Goal: Task Accomplishment & Management: Complete application form

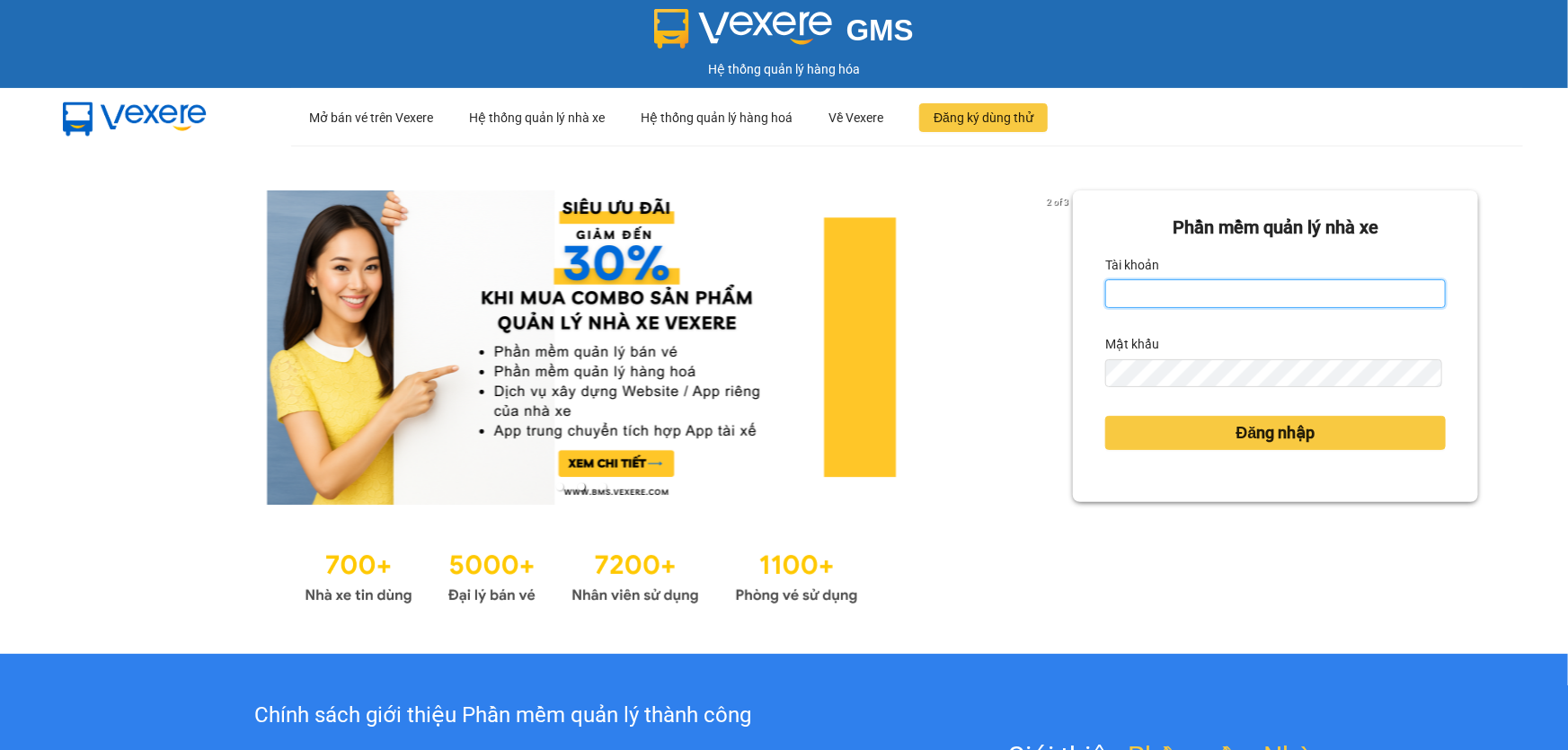
click at [1228, 301] on input "Tài khoản" at bounding box center [1276, 293] width 340 height 29
type input "hoa1.ct"
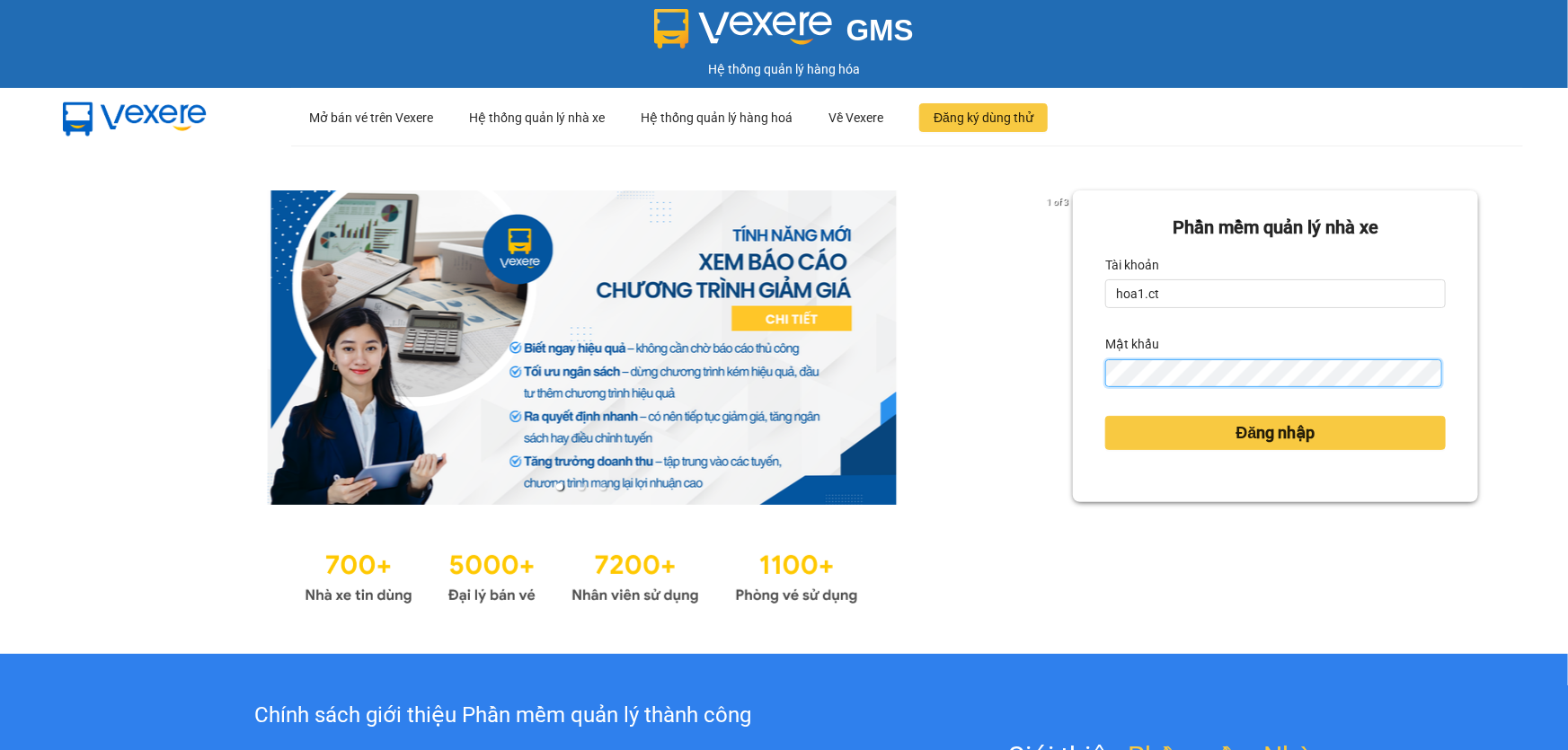
scroll to position [81, 0]
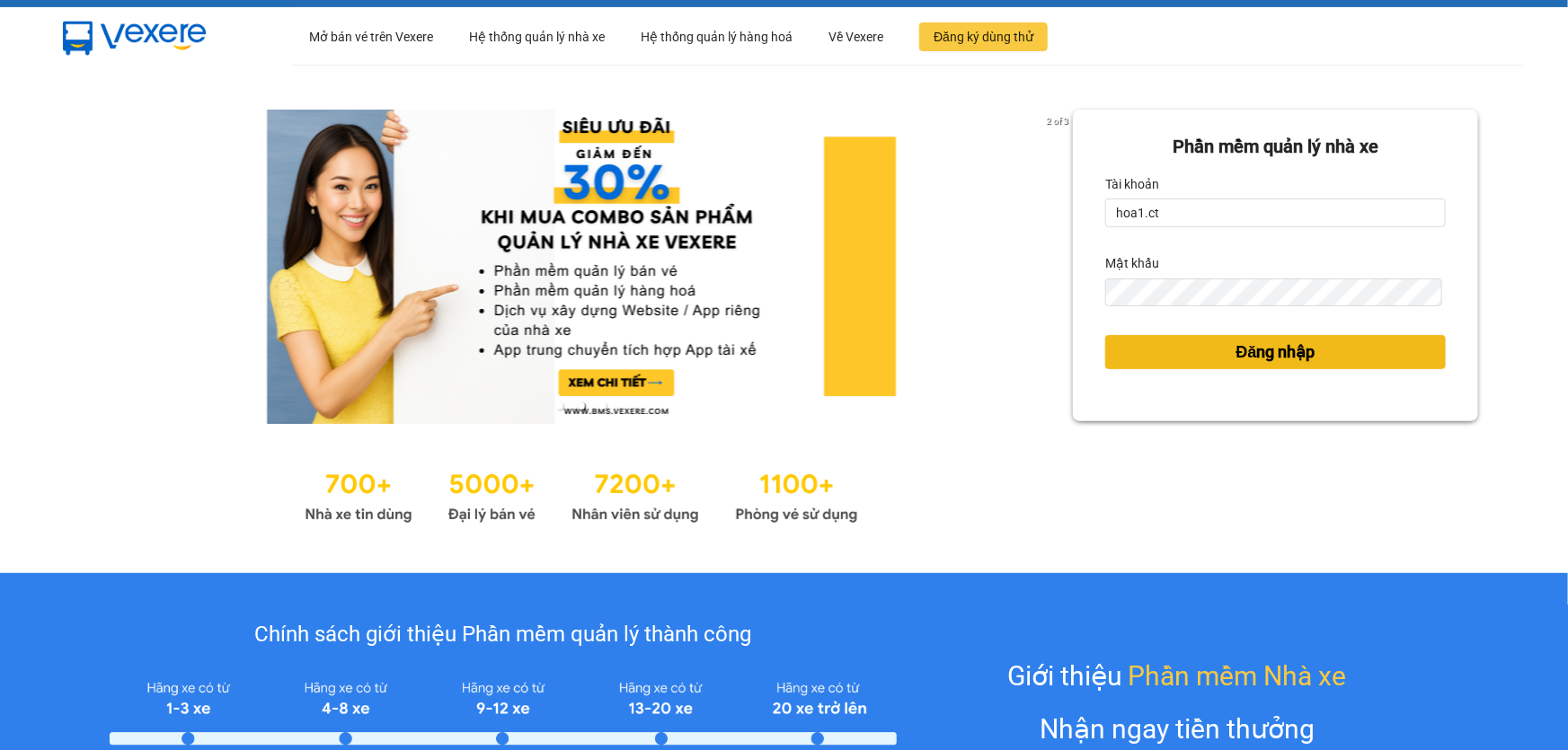
click at [1257, 361] on span "Đăng nhập" at bounding box center [1276, 352] width 79 height 25
click at [1254, 355] on span "Đăng nhập" at bounding box center [1276, 352] width 79 height 25
click at [1254, 355] on div "Phần mềm quản lý nhà xe Tài khoản hoa1.ct Mật khẩu Đăng nhập" at bounding box center [1276, 318] width 406 height 418
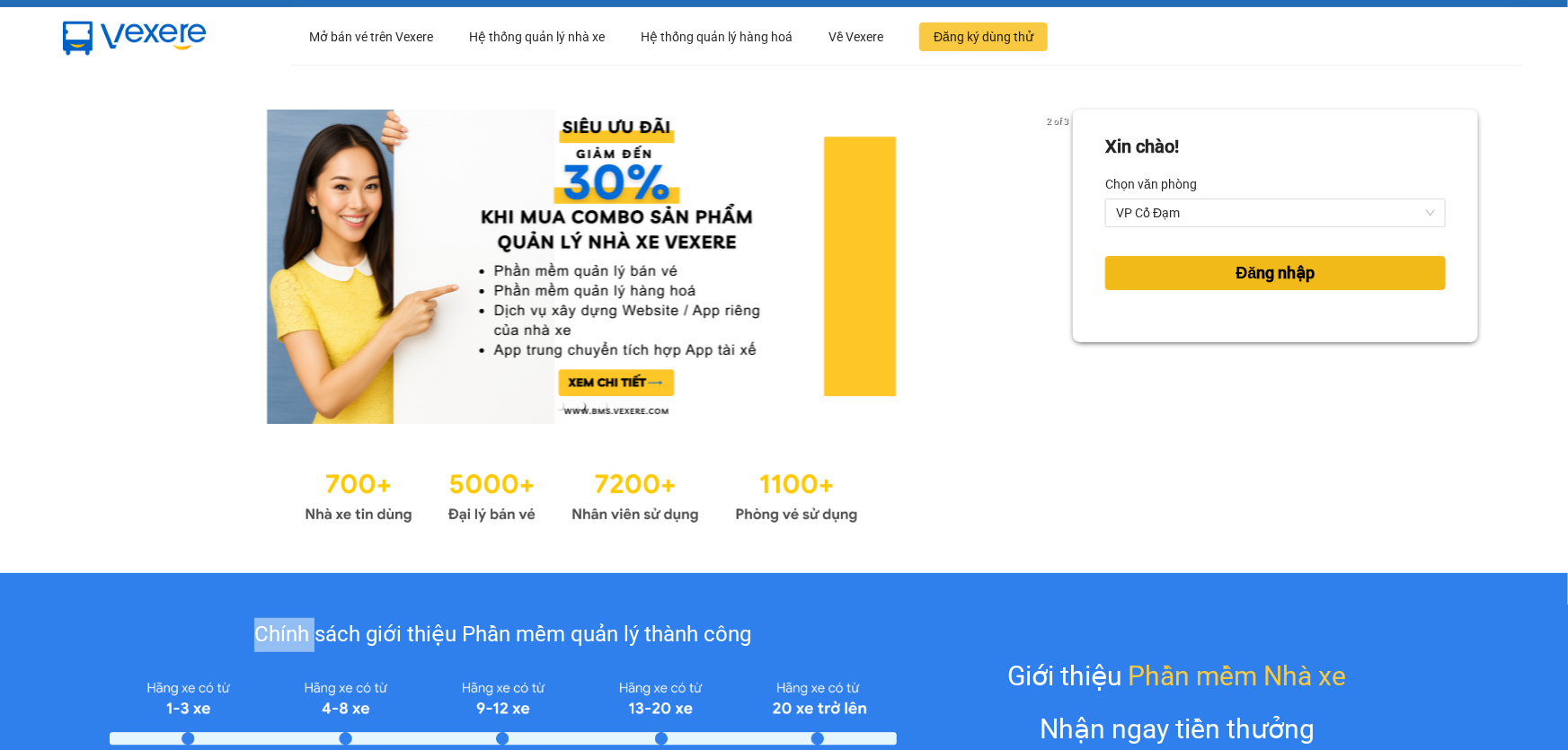
click at [1245, 275] on span "Đăng nhập" at bounding box center [1276, 273] width 79 height 25
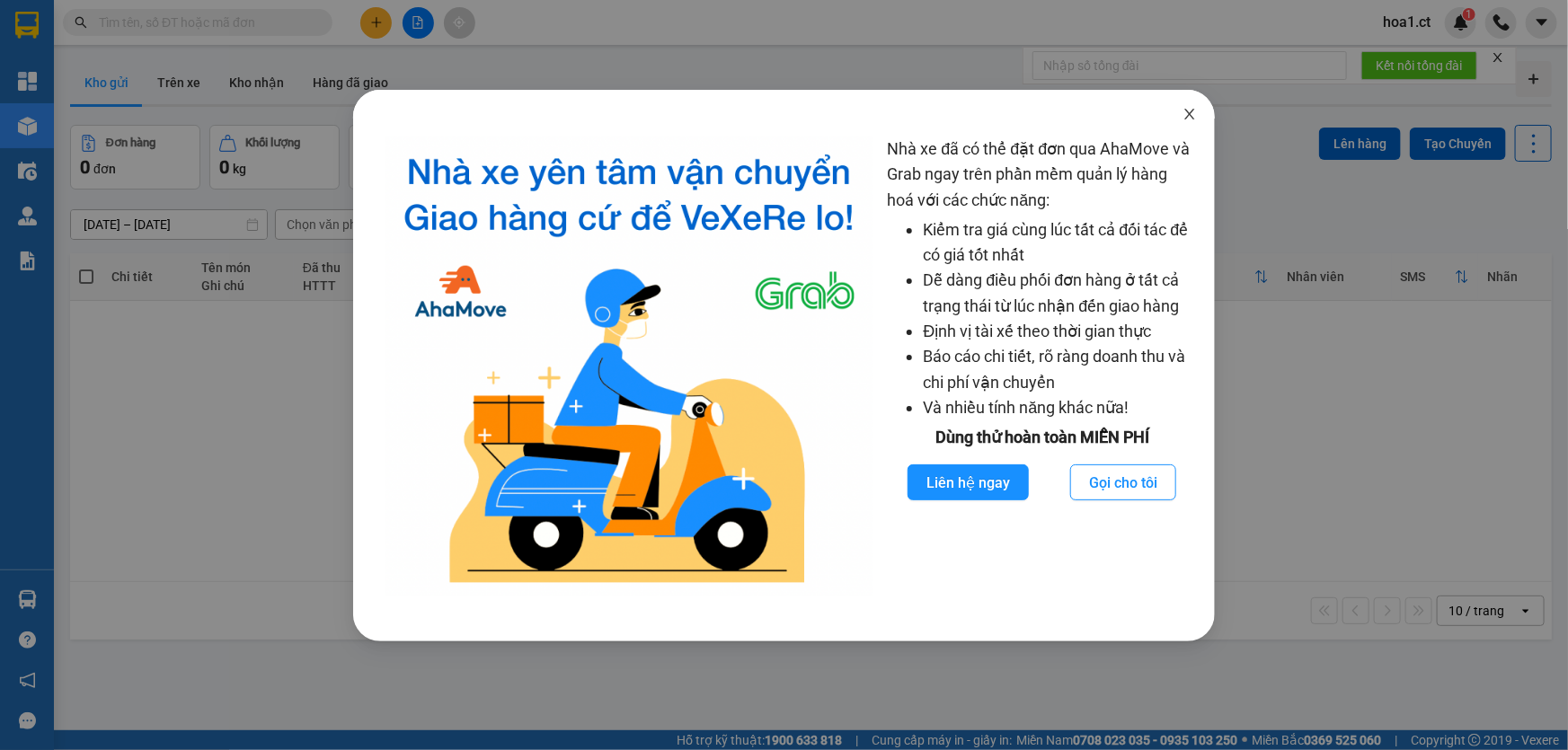
click at [1187, 110] on icon "close" at bounding box center [1190, 113] width 14 height 14
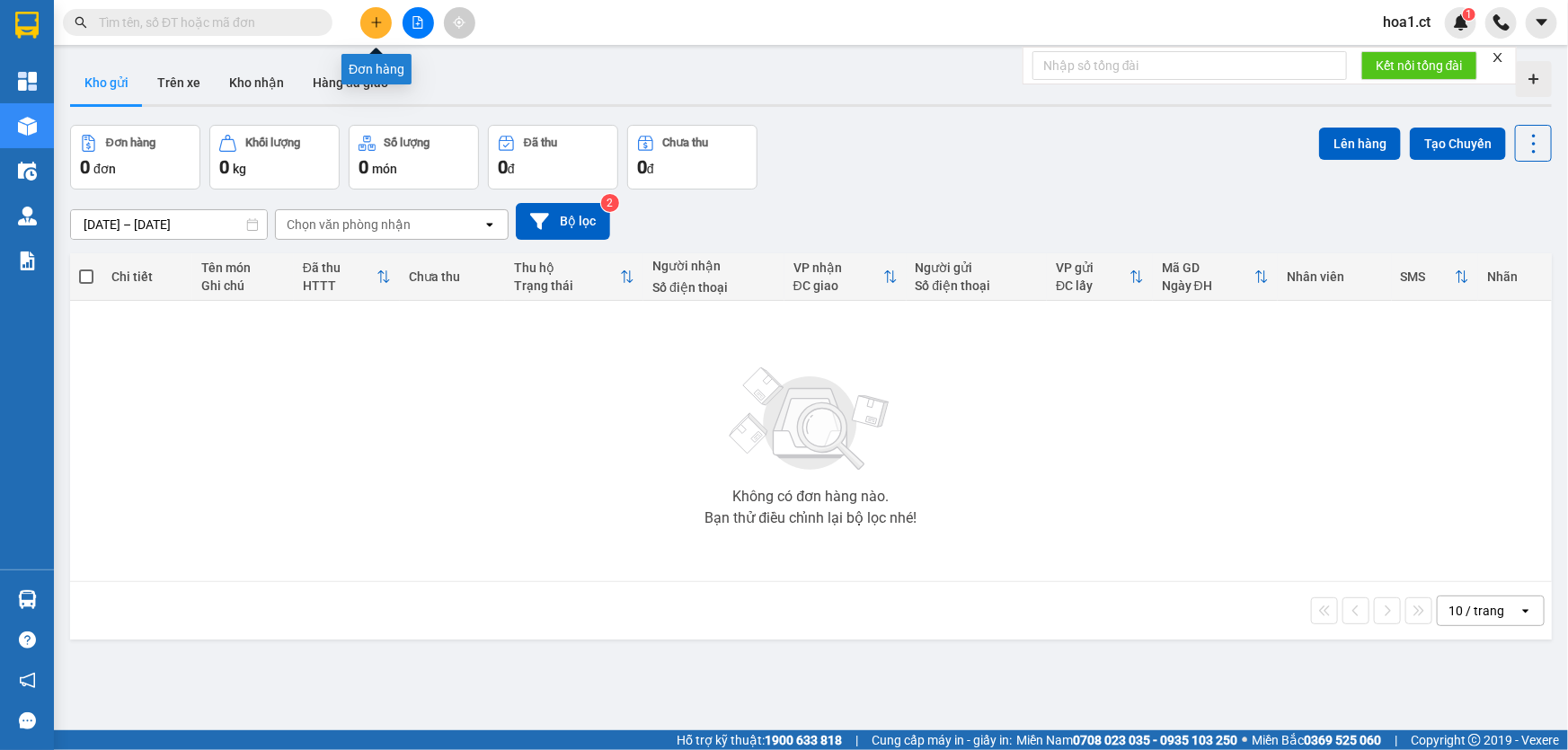
click at [362, 25] on button at bounding box center [377, 23] width 32 height 32
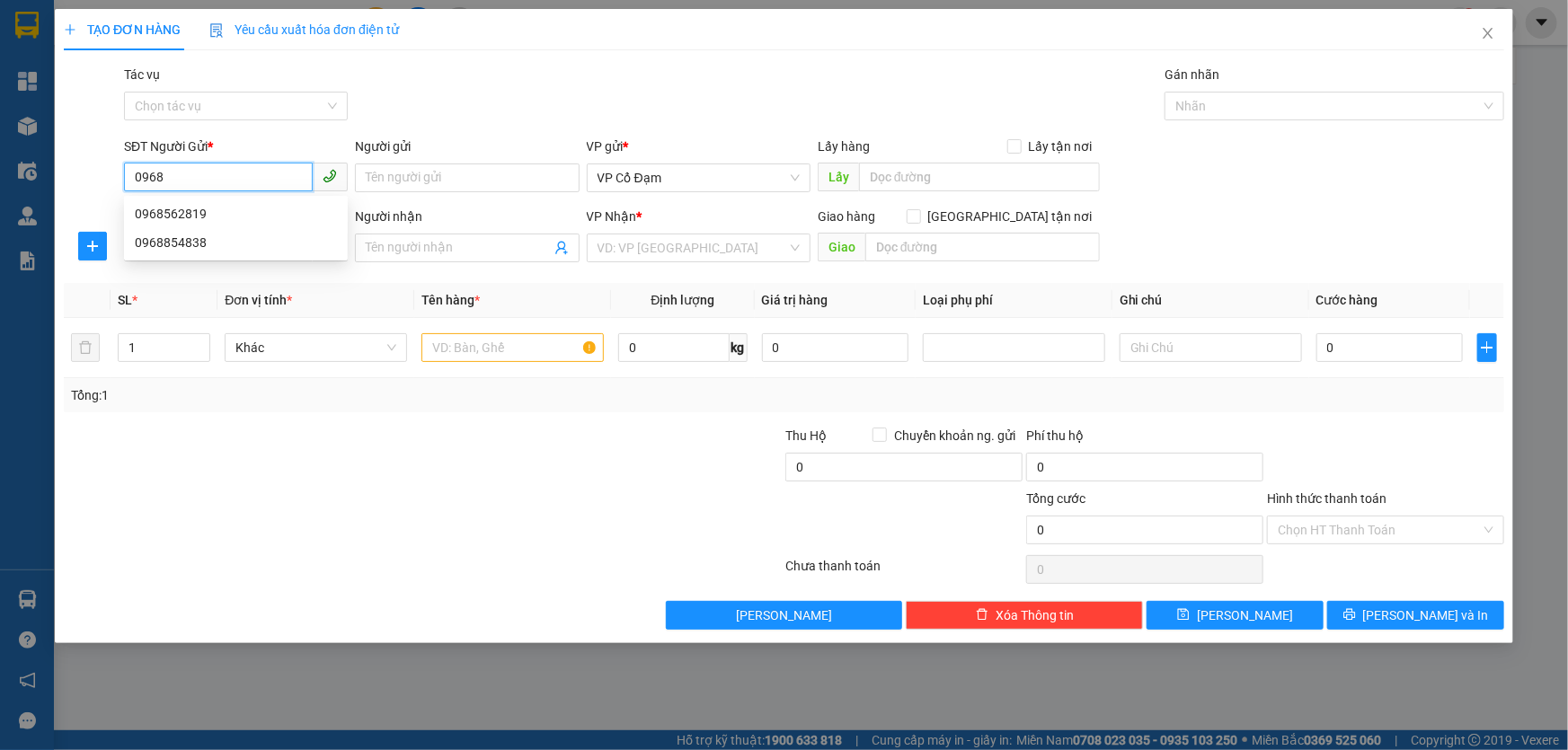
click at [228, 171] on input "0968" at bounding box center [219, 177] width 189 height 29
type input "0968542435"
click at [223, 247] on input "SĐT Người Nhận" at bounding box center [219, 247] width 189 height 29
type input "0917577573"
click at [734, 248] on input "search" at bounding box center [691, 248] width 190 height 27
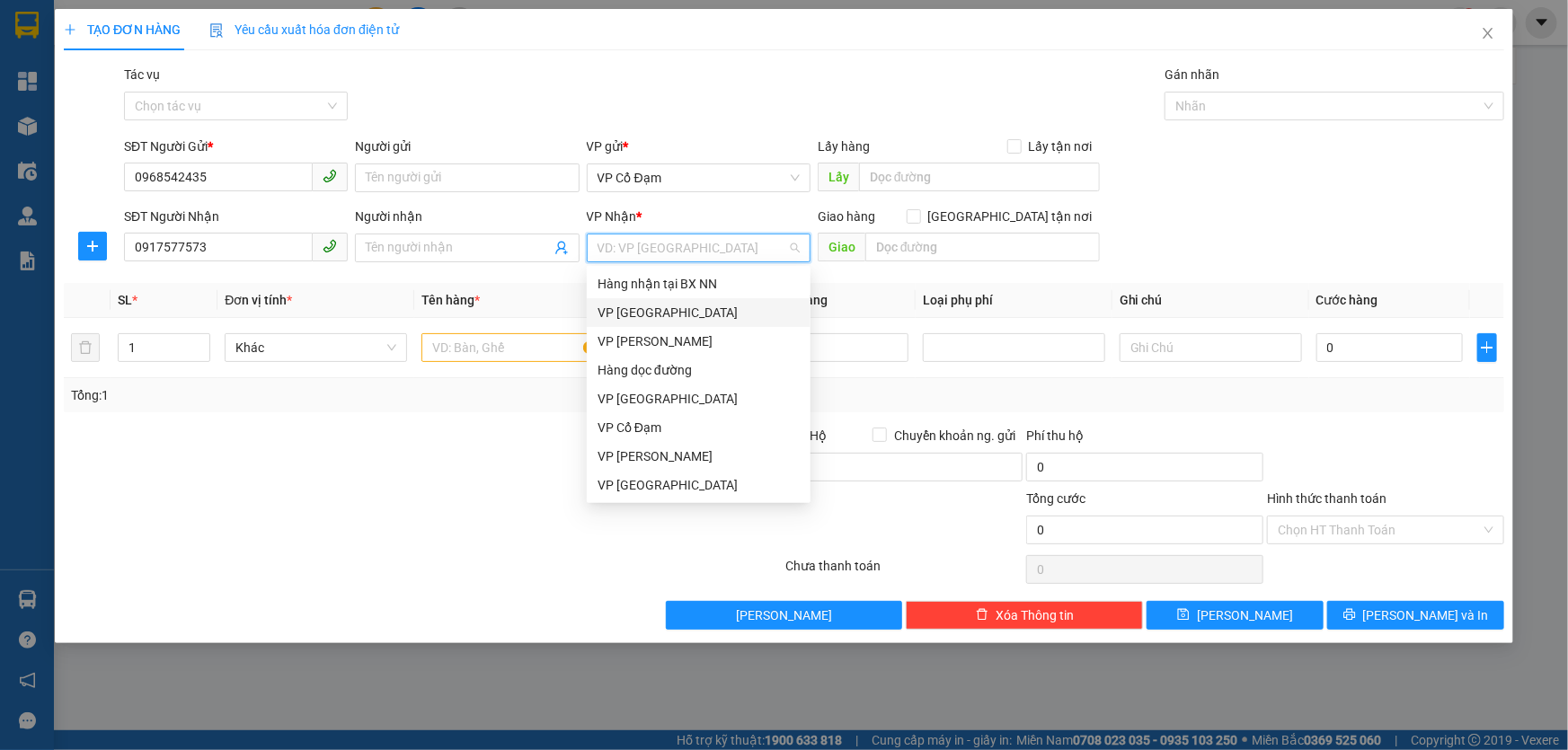
click at [678, 317] on div "VP [GEOGRAPHIC_DATA]" at bounding box center [698, 312] width 202 height 20
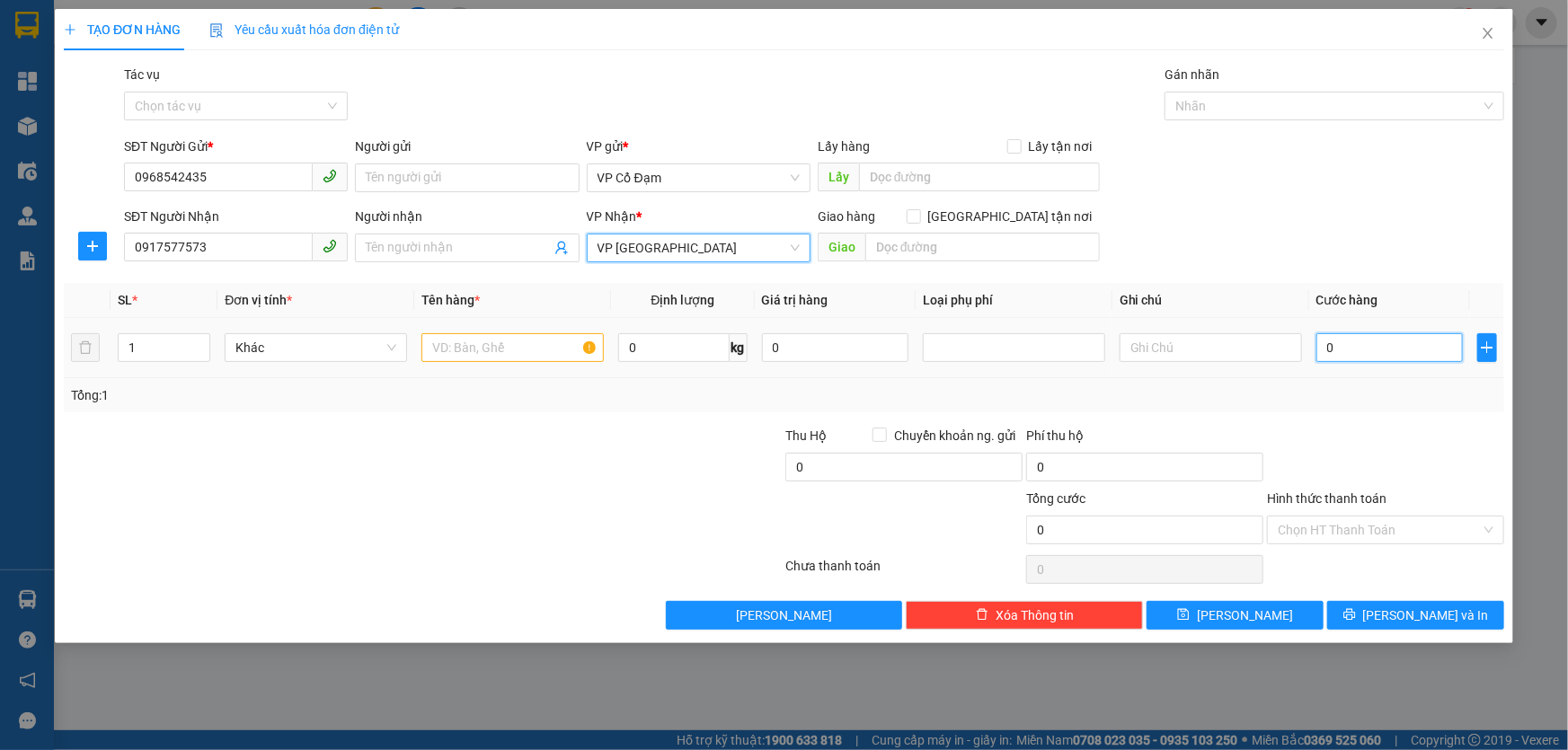
click at [1357, 352] on input "0" at bounding box center [1390, 347] width 147 height 29
type input "3"
type input "30"
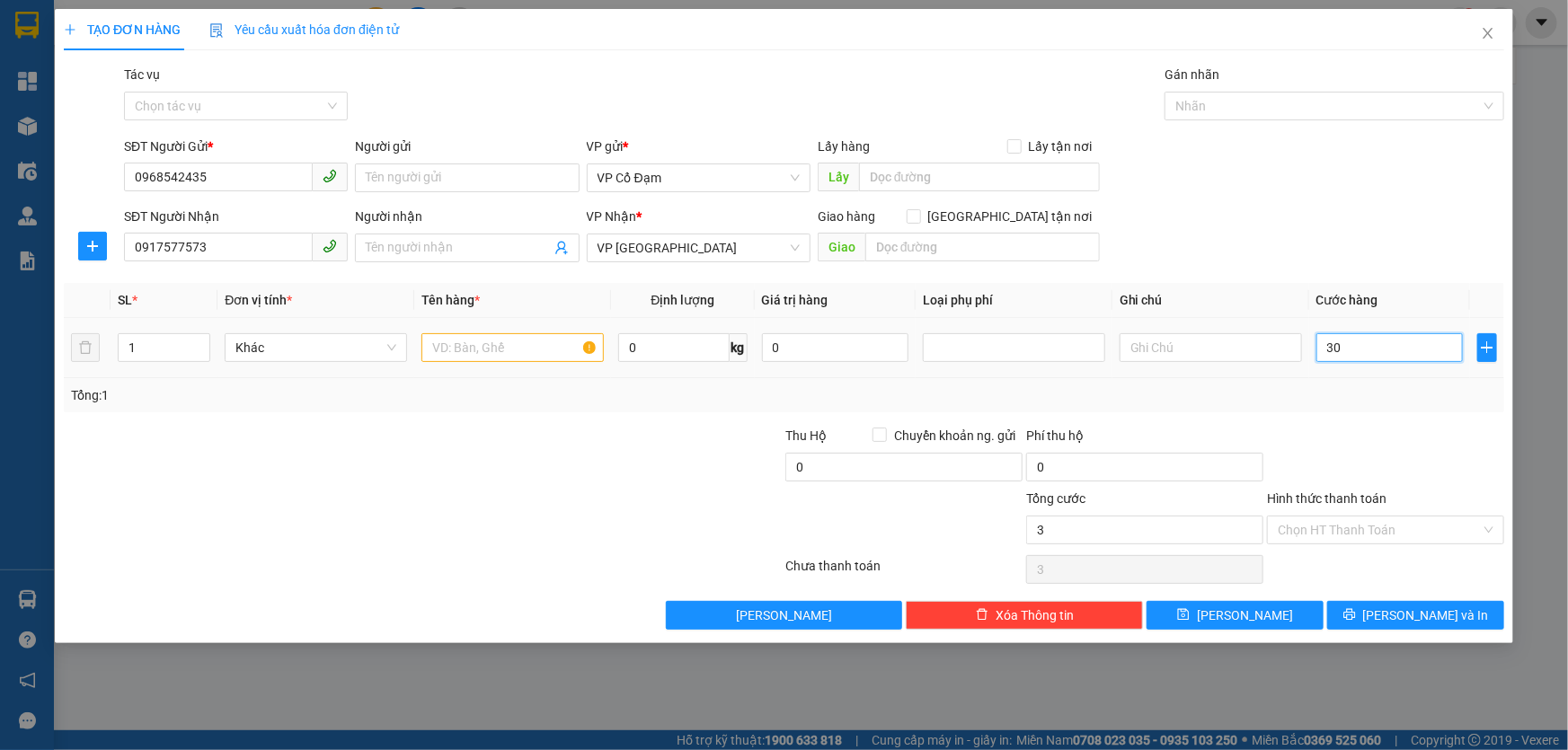
type input "30"
type input "30.000"
click at [1444, 223] on div "SĐT Người Nhận 0917577573 Người nhận Tên người nhận VP Nhận * VP [PERSON_NAME] …" at bounding box center [814, 237] width 1388 height 63
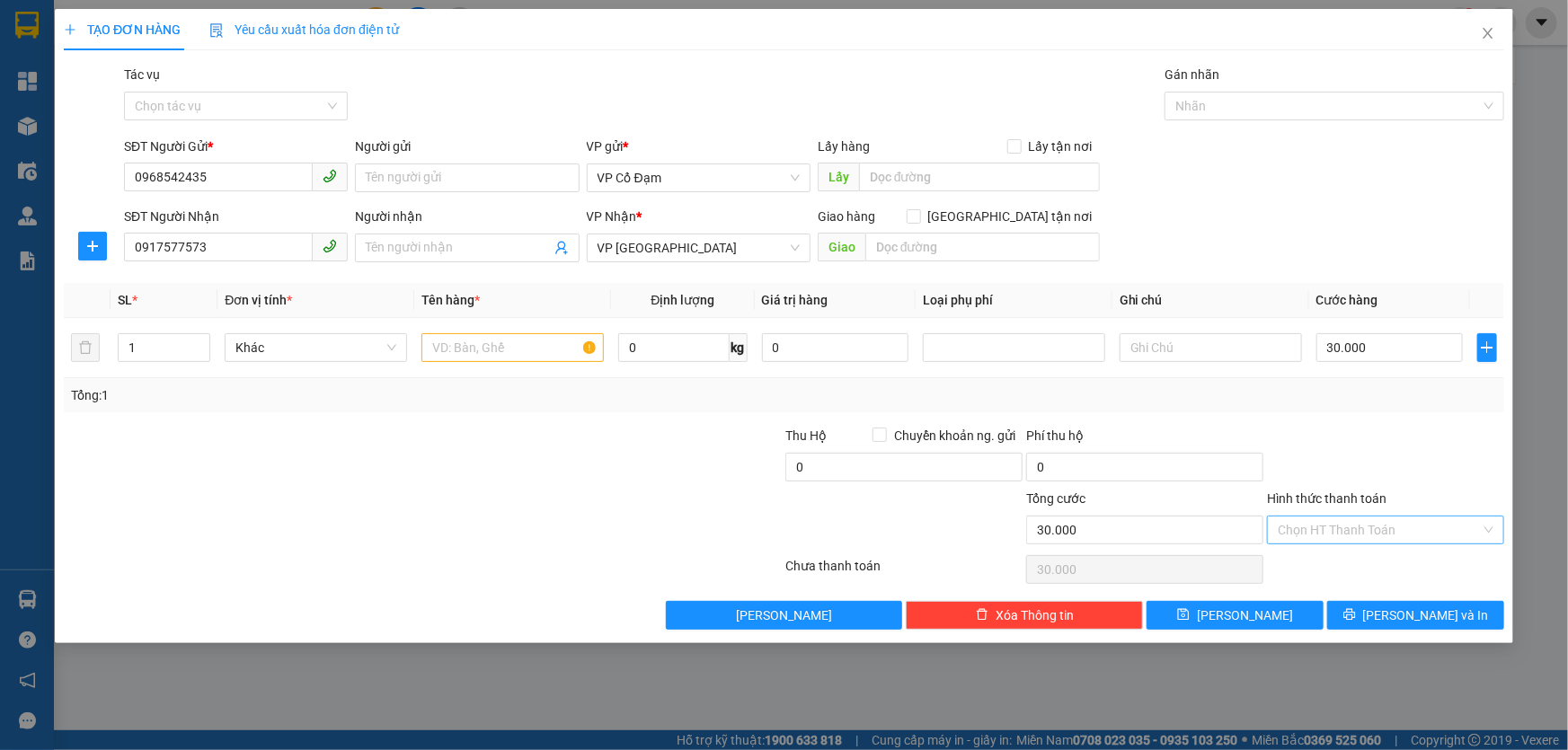
click at [1344, 529] on input "Hình thức thanh toán" at bounding box center [1378, 530] width 203 height 27
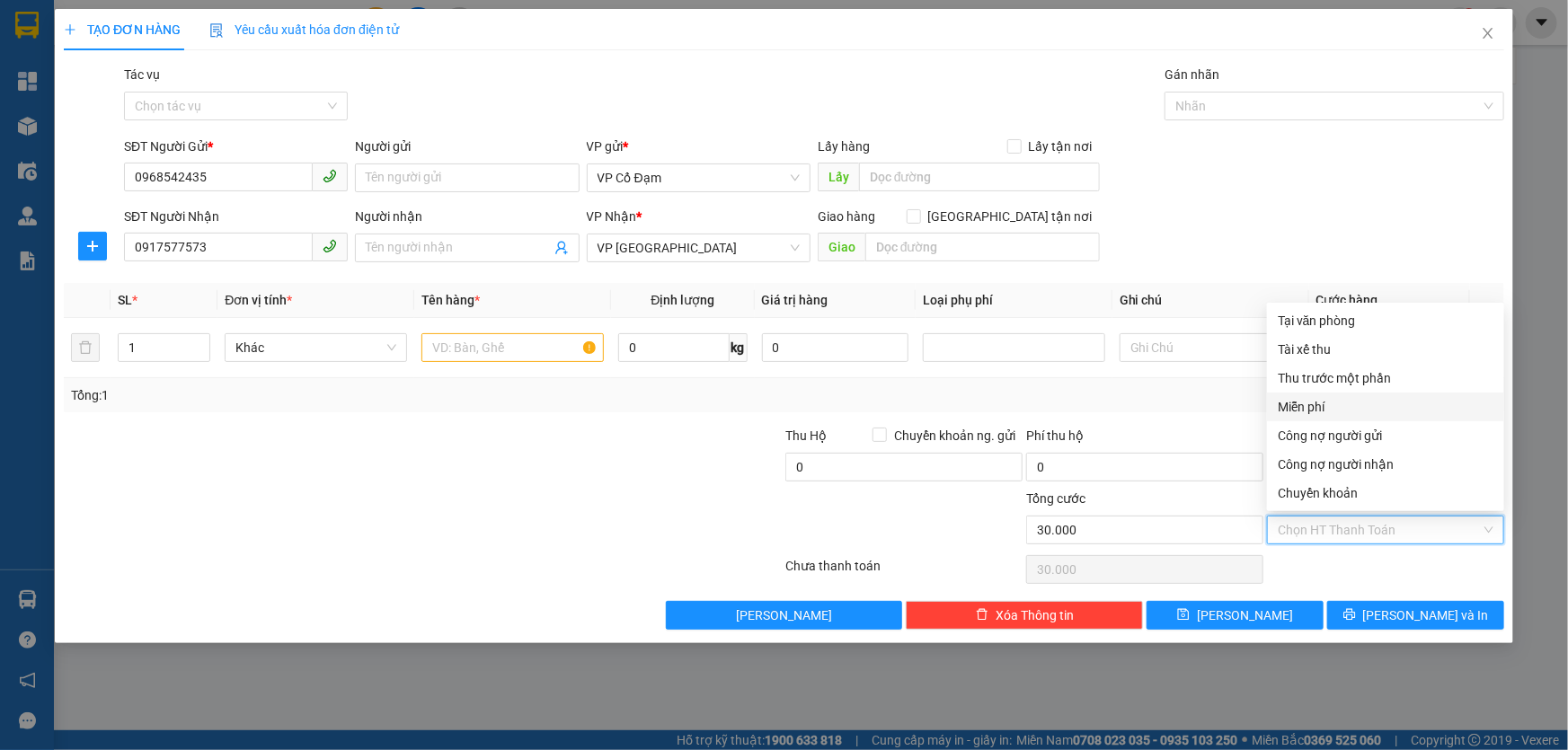
click at [1320, 204] on form "SĐT Người Gửi * 0968542435 Người gửi Tên người gửi VP gửi * VP Cổ Đạm Lấy hàng …" at bounding box center [784, 203] width 1441 height 133
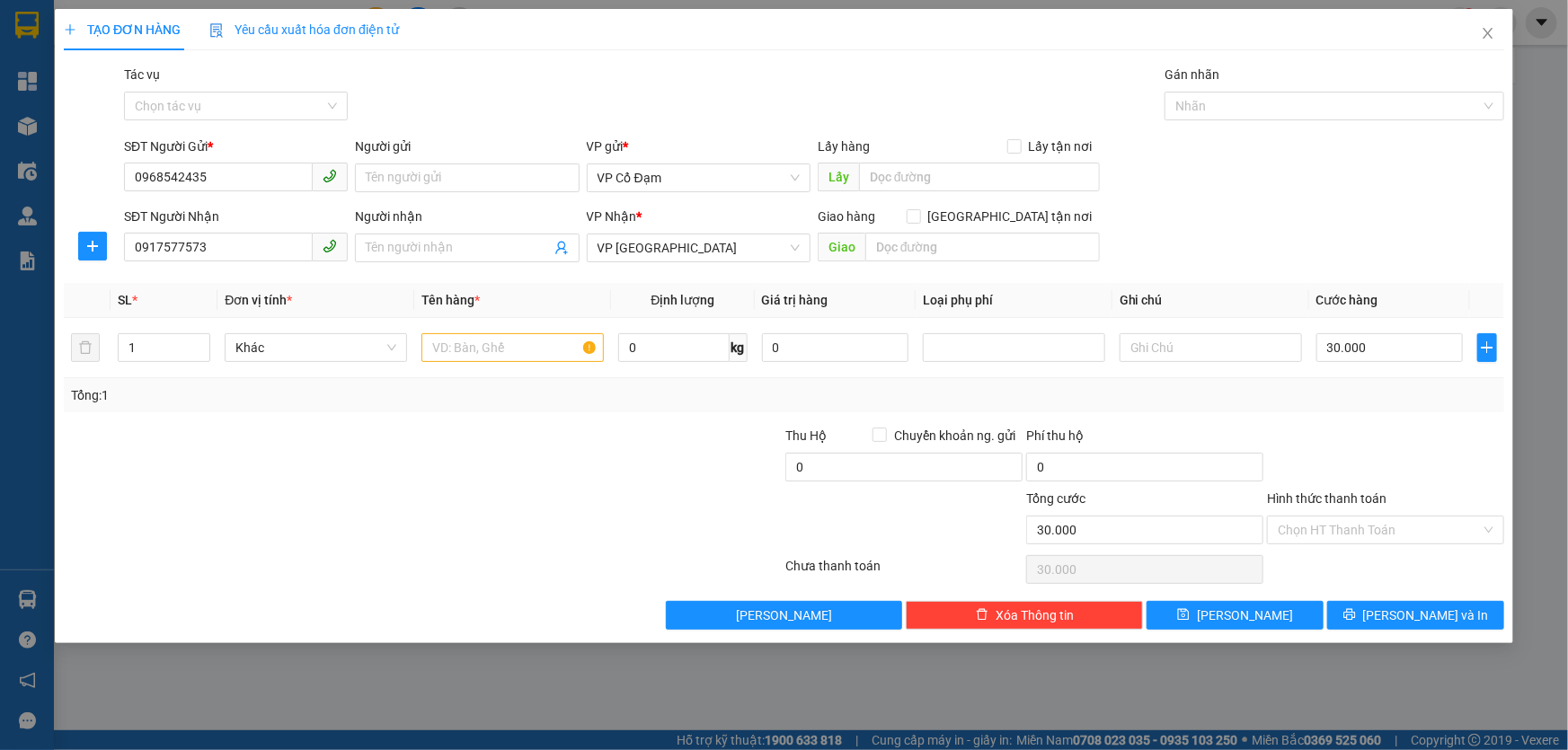
click at [1320, 204] on form "SĐT Người Gửi * 0968542435 Người gửi Tên người gửi VP gửi * VP Cổ Đạm Lấy hàng …" at bounding box center [784, 203] width 1441 height 133
click at [1354, 531] on input "Hình thức thanh toán" at bounding box center [1378, 530] width 203 height 27
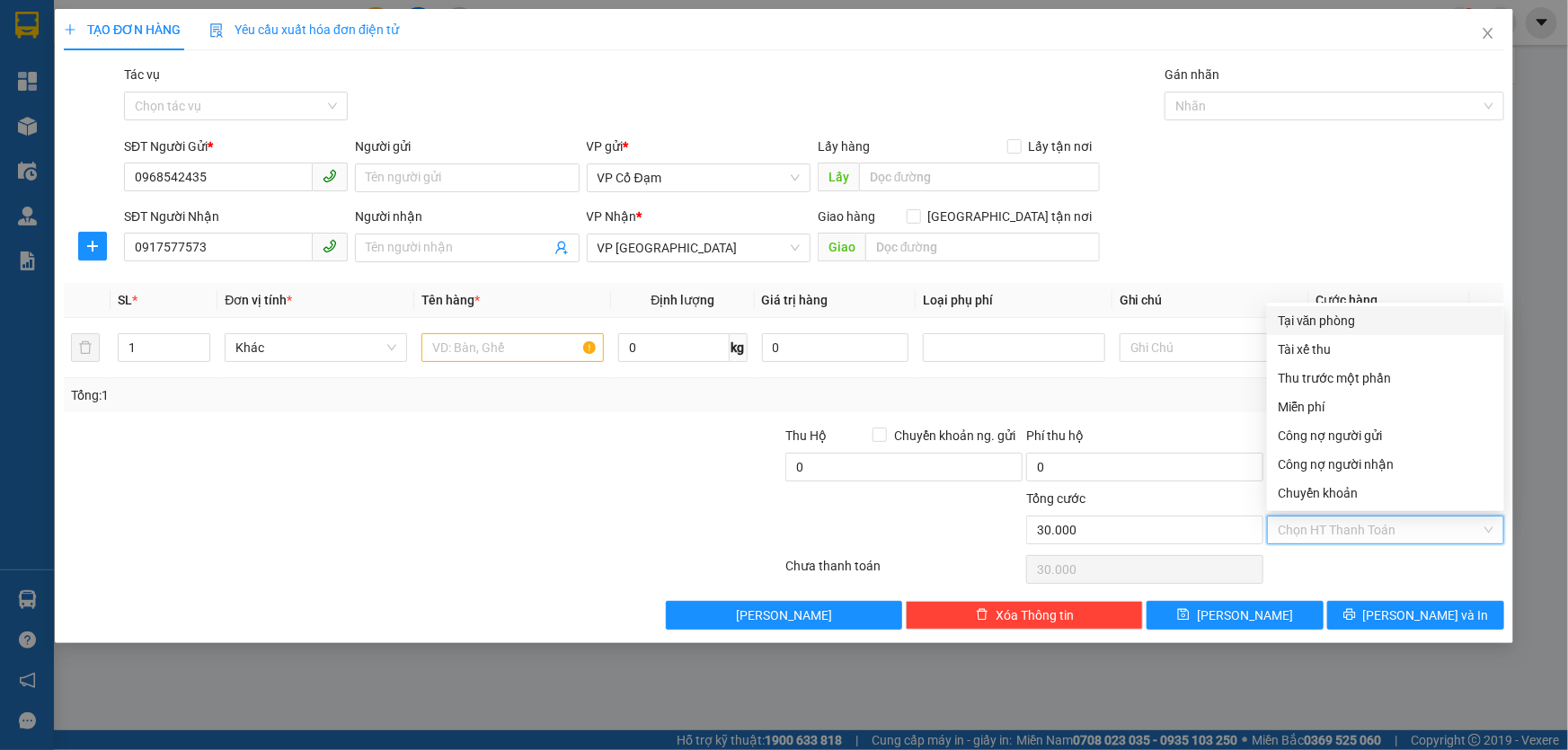
click at [1305, 321] on div "Tại văn phòng" at bounding box center [1385, 320] width 216 height 20
type input "0"
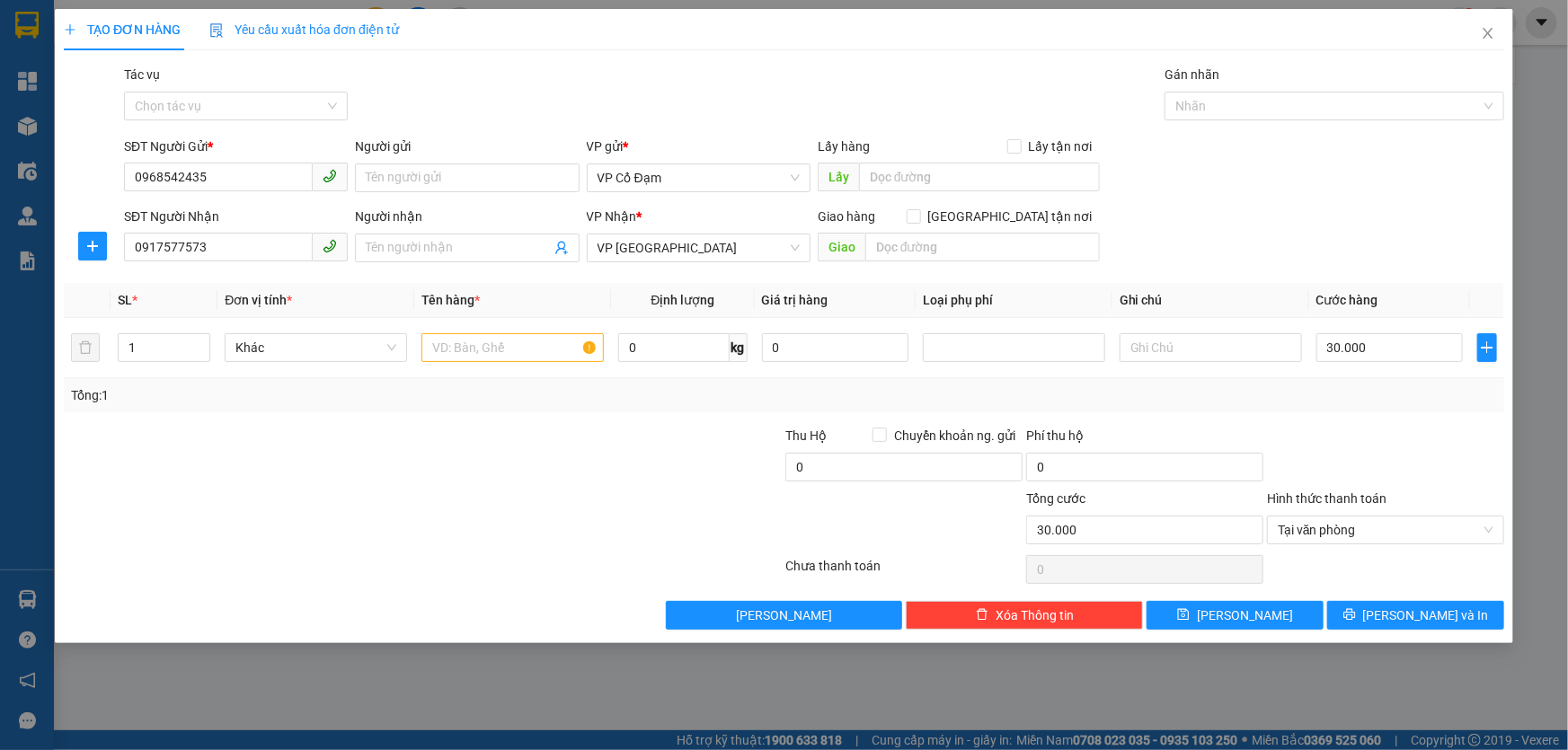
click at [574, 503] on div at bounding box center [664, 519] width 241 height 63
click at [431, 530] on div at bounding box center [302, 519] width 481 height 63
drag, startPoint x: 1262, startPoint y: 611, endPoint x: 1252, endPoint y: 597, distance: 17.2
click at [1260, 611] on button "[PERSON_NAME]" at bounding box center [1234, 615] width 177 height 29
click at [435, 348] on input "text" at bounding box center [512, 347] width 182 height 29
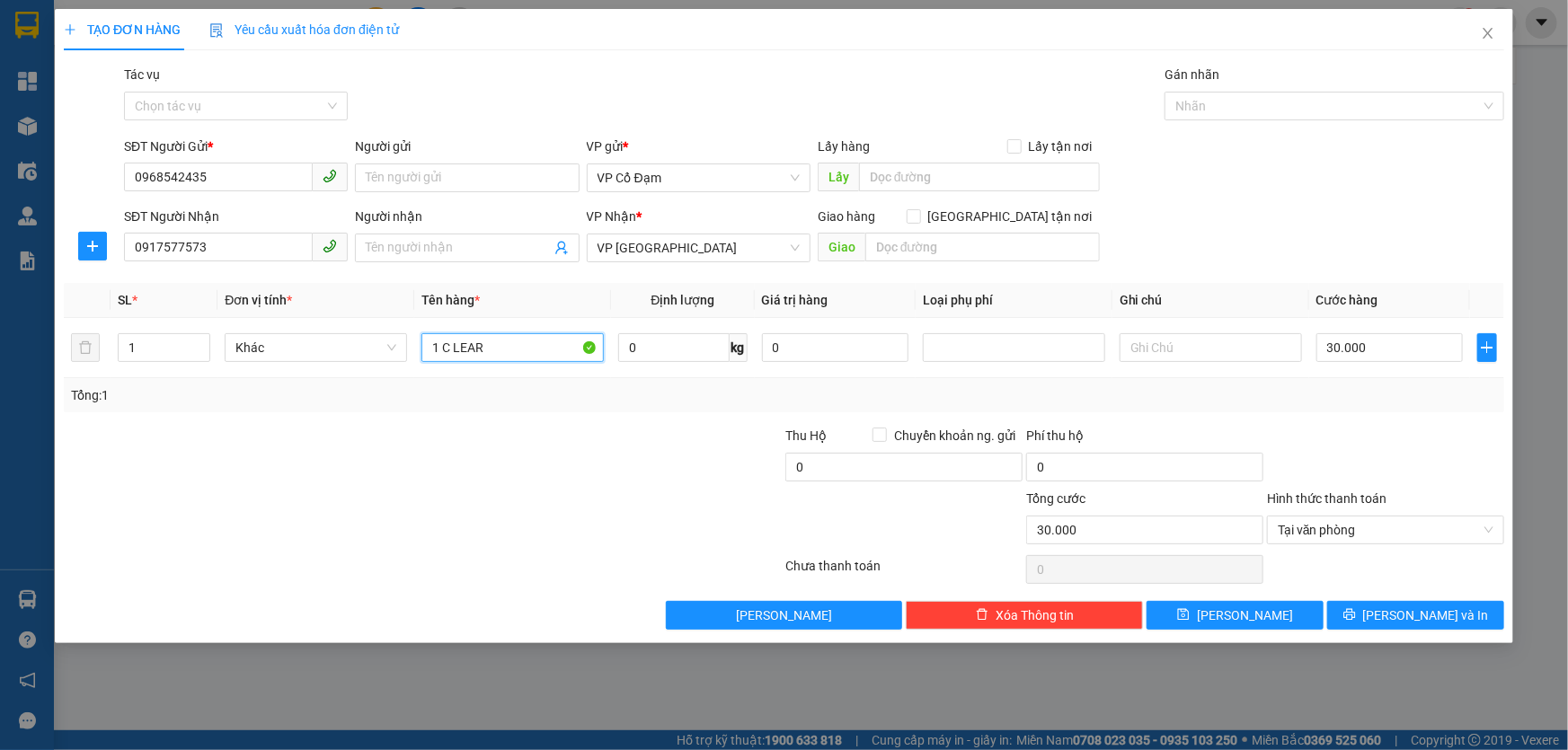
type input "1 C LEAR"
click at [458, 433] on div at bounding box center [302, 457] width 481 height 63
click at [504, 248] on input "Người nhận" at bounding box center [457, 248] width 184 height 20
type input "C Ngân"
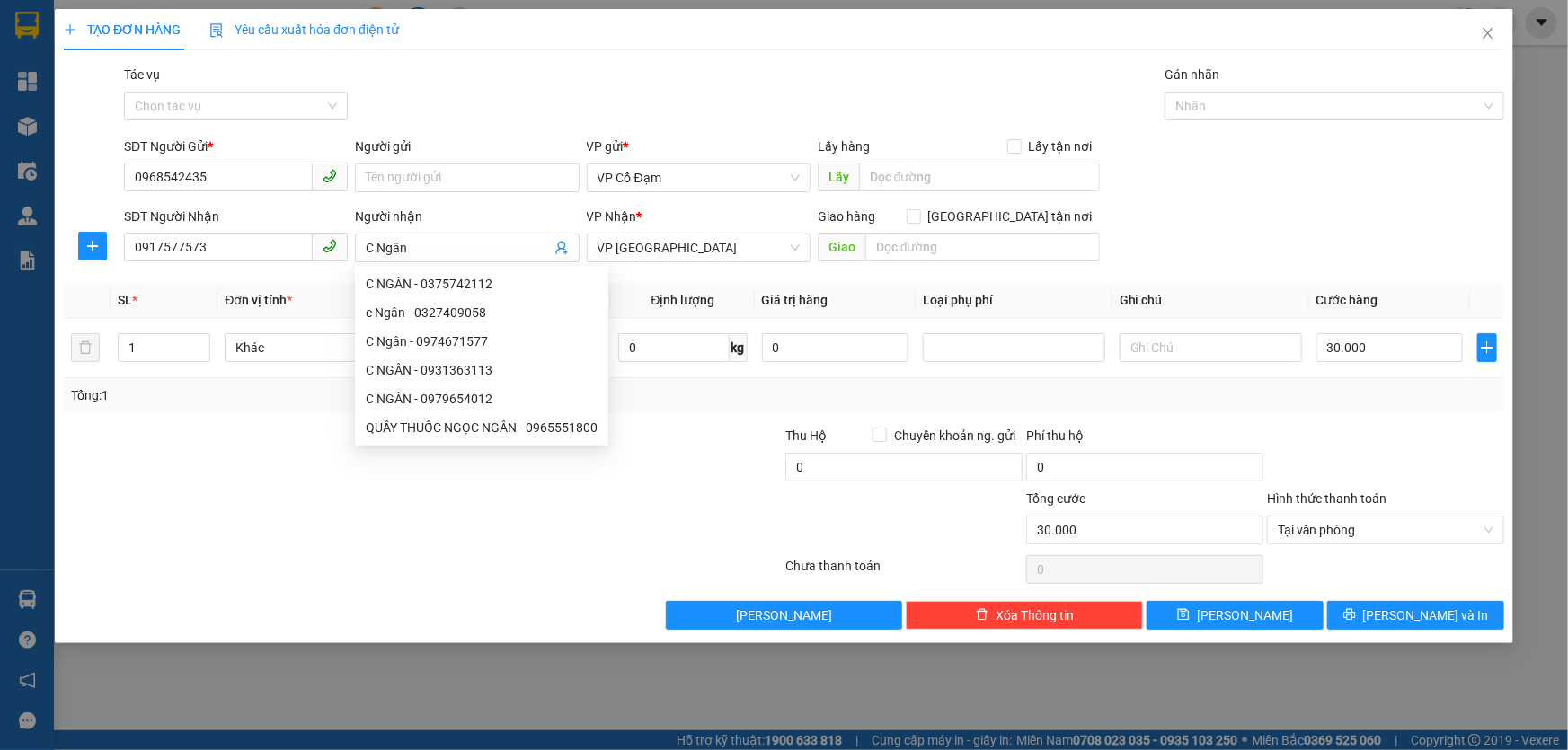
click at [621, 479] on div at bounding box center [664, 457] width 241 height 63
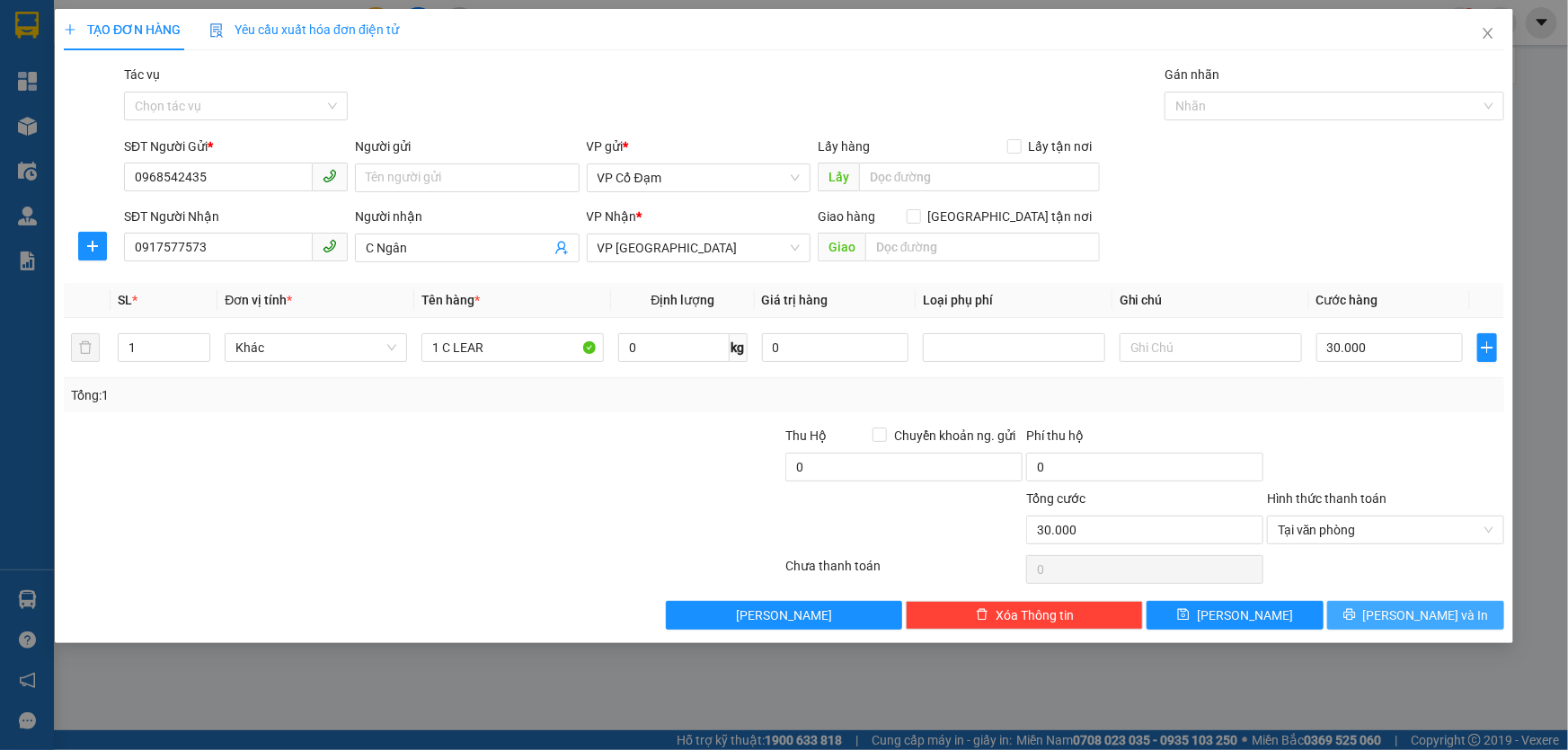
click at [1356, 618] on icon "printer" at bounding box center [1349, 614] width 12 height 12
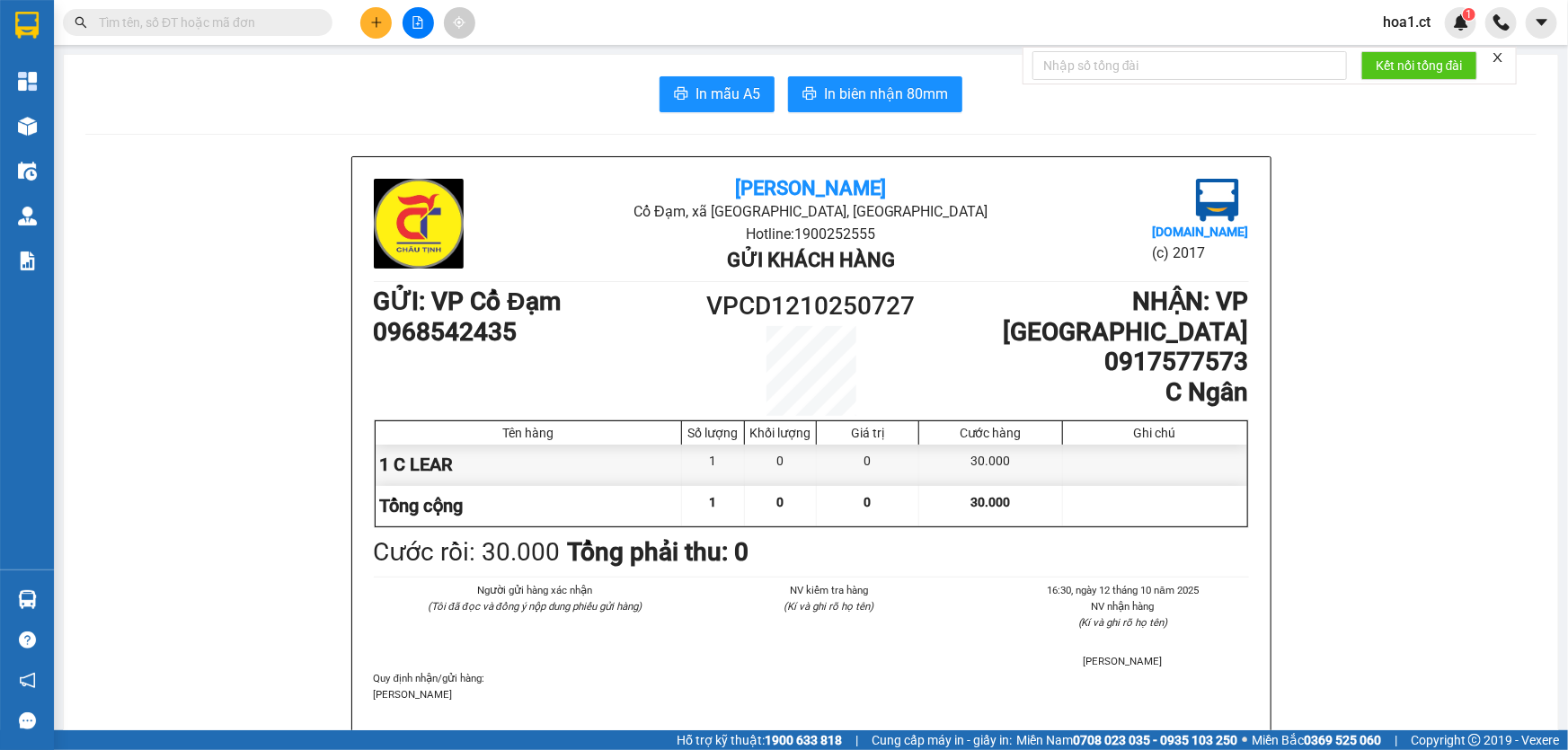
click at [286, 31] on input "text" at bounding box center [205, 21] width 212 height 20
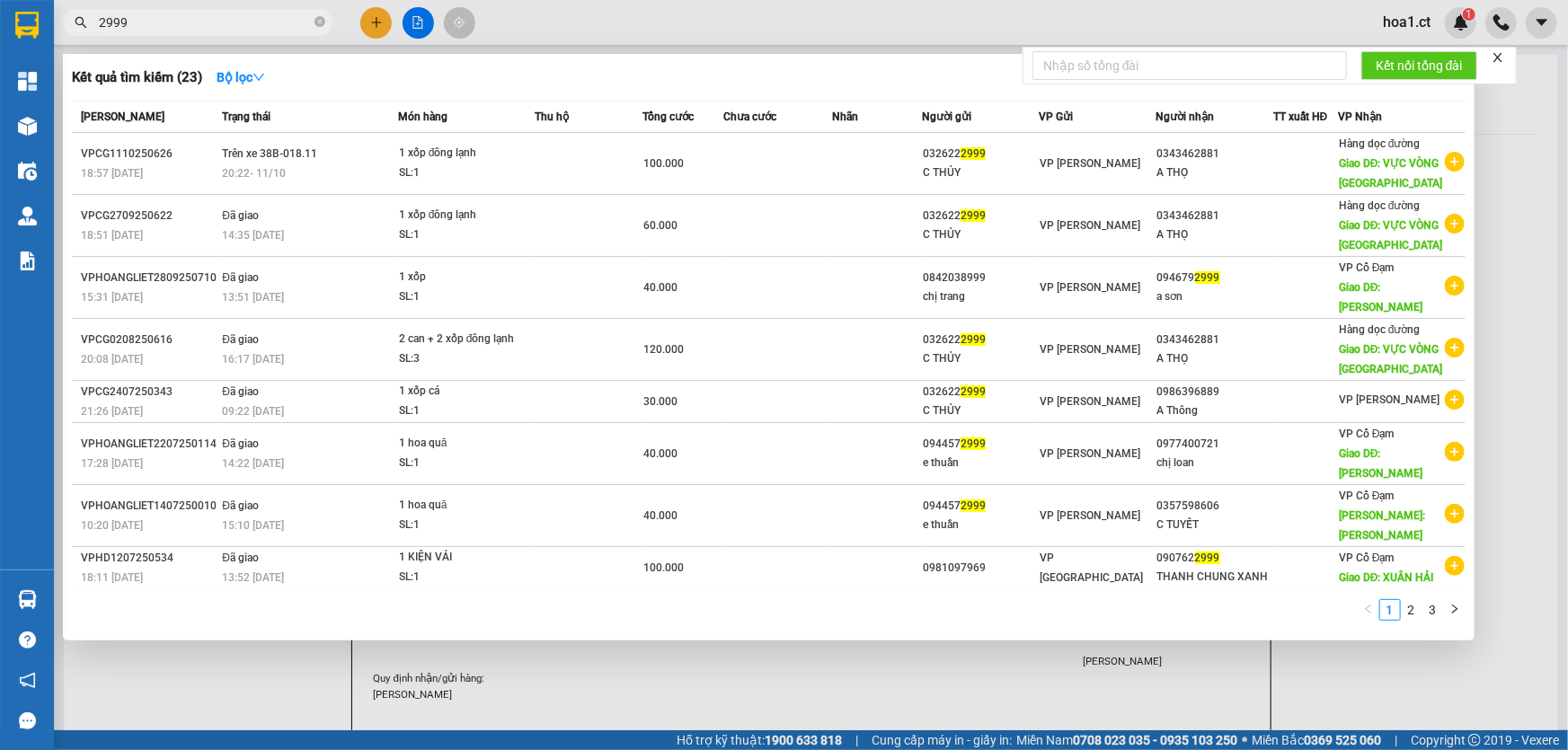
click at [275, 25] on input "2999" at bounding box center [205, 21] width 212 height 20
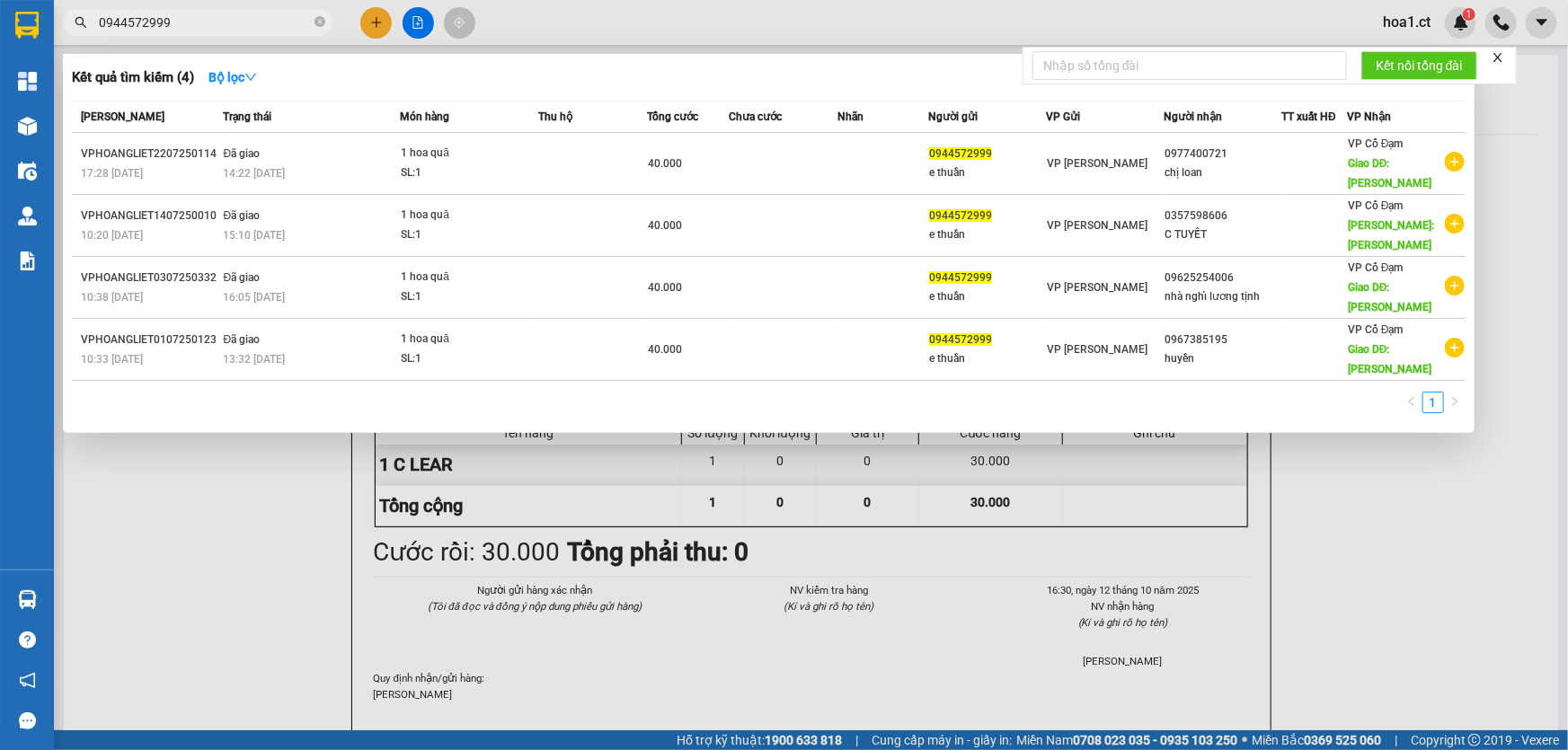
type input "0944572999"
click at [371, 19] on div at bounding box center [784, 375] width 1568 height 750
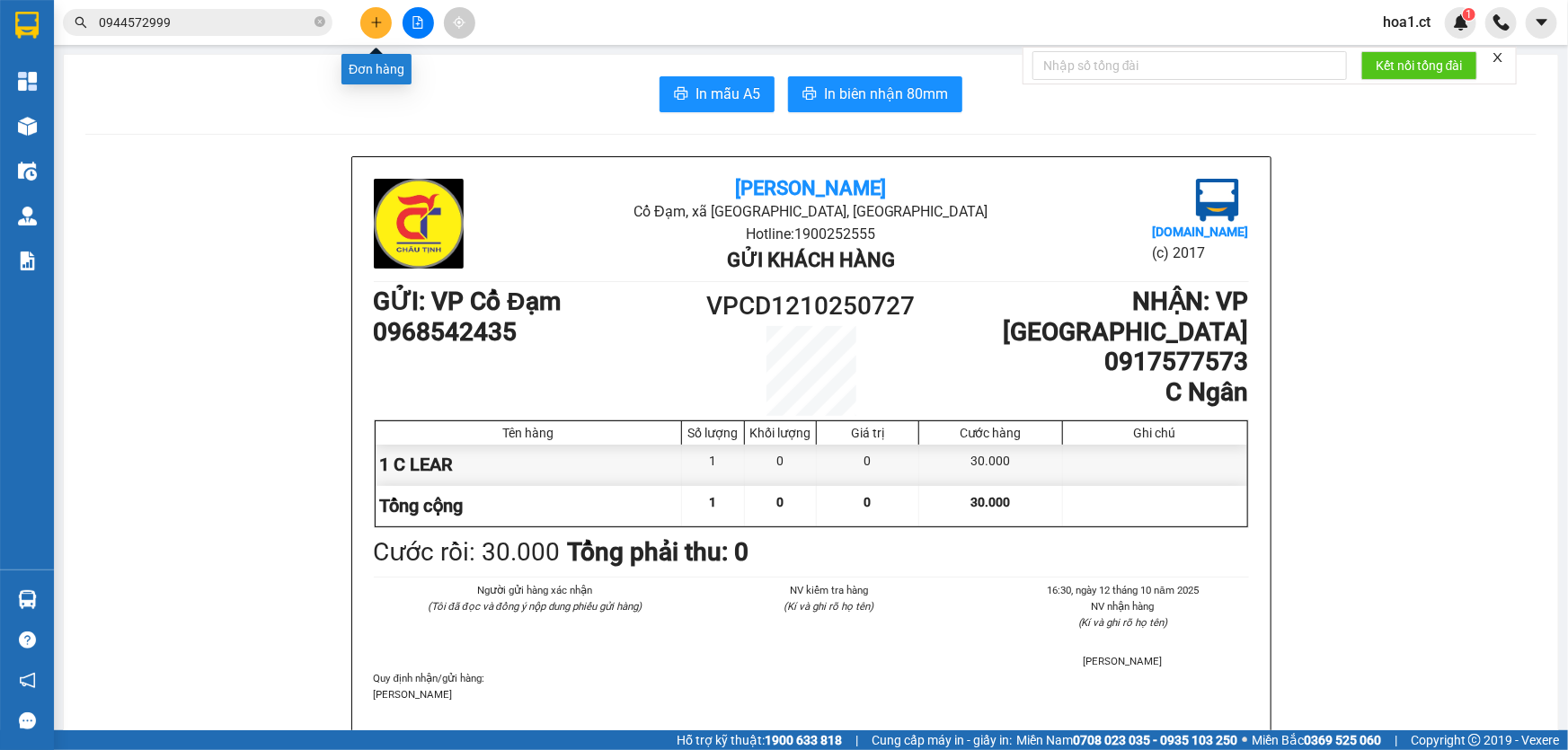
click at [370, 26] on icon "plus" at bounding box center [376, 21] width 12 height 12
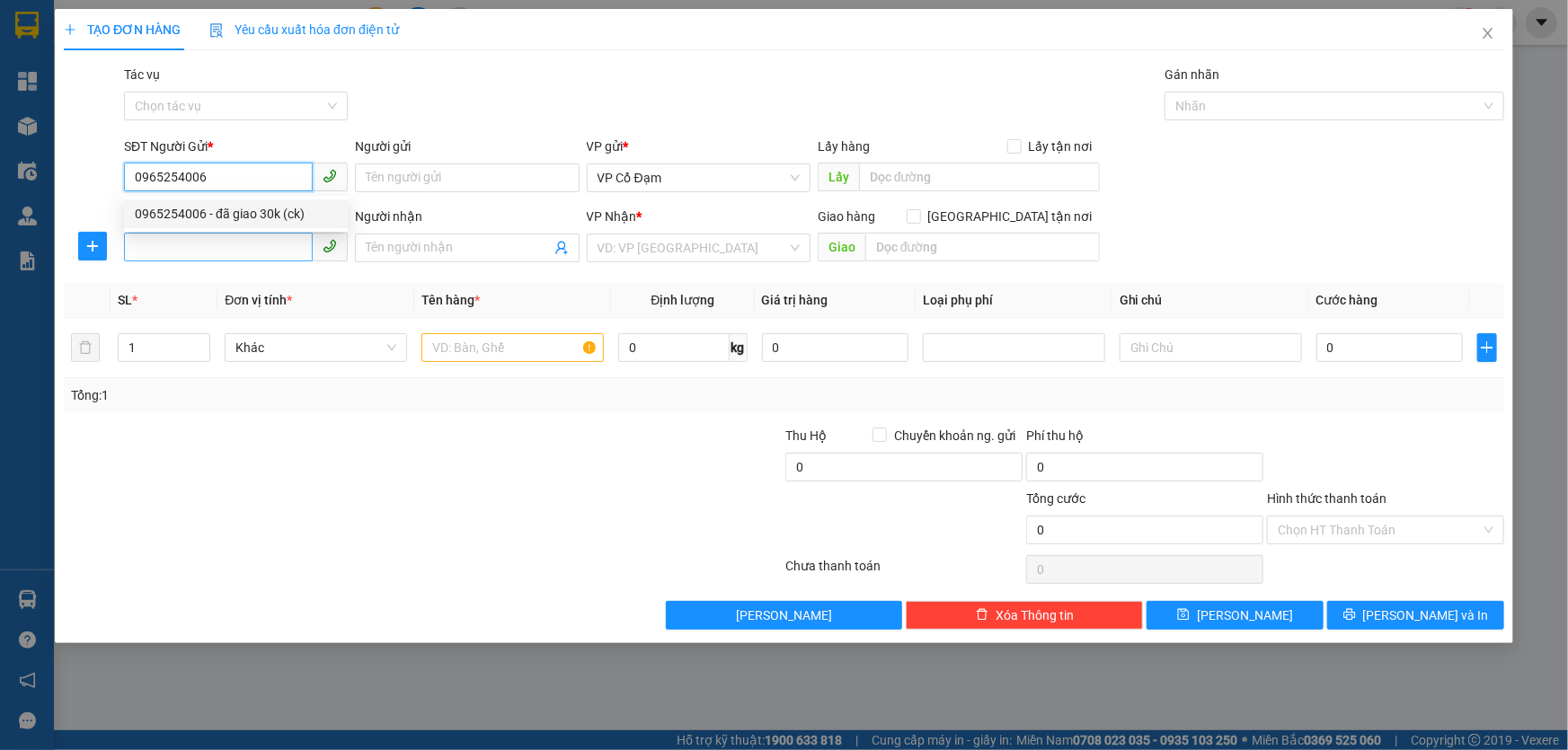
type input "0965254006"
click at [243, 250] on input "SĐT Người Nhận" at bounding box center [219, 247] width 189 height 29
type input "0944572999"
click at [457, 349] on input "text" at bounding box center [512, 347] width 182 height 29
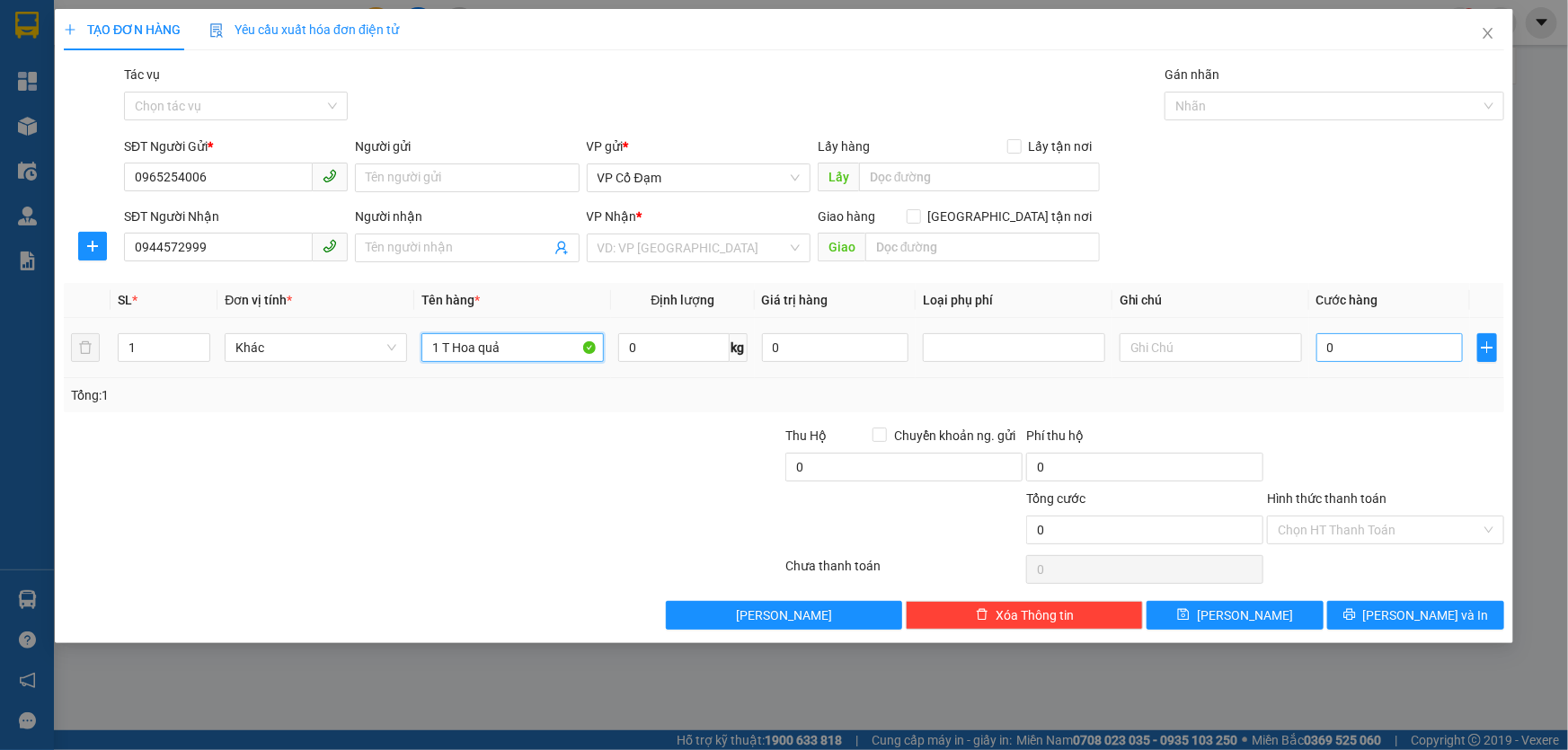
type input "1 T Hoa quả"
click at [1372, 348] on input "0" at bounding box center [1390, 347] width 147 height 29
type input "5"
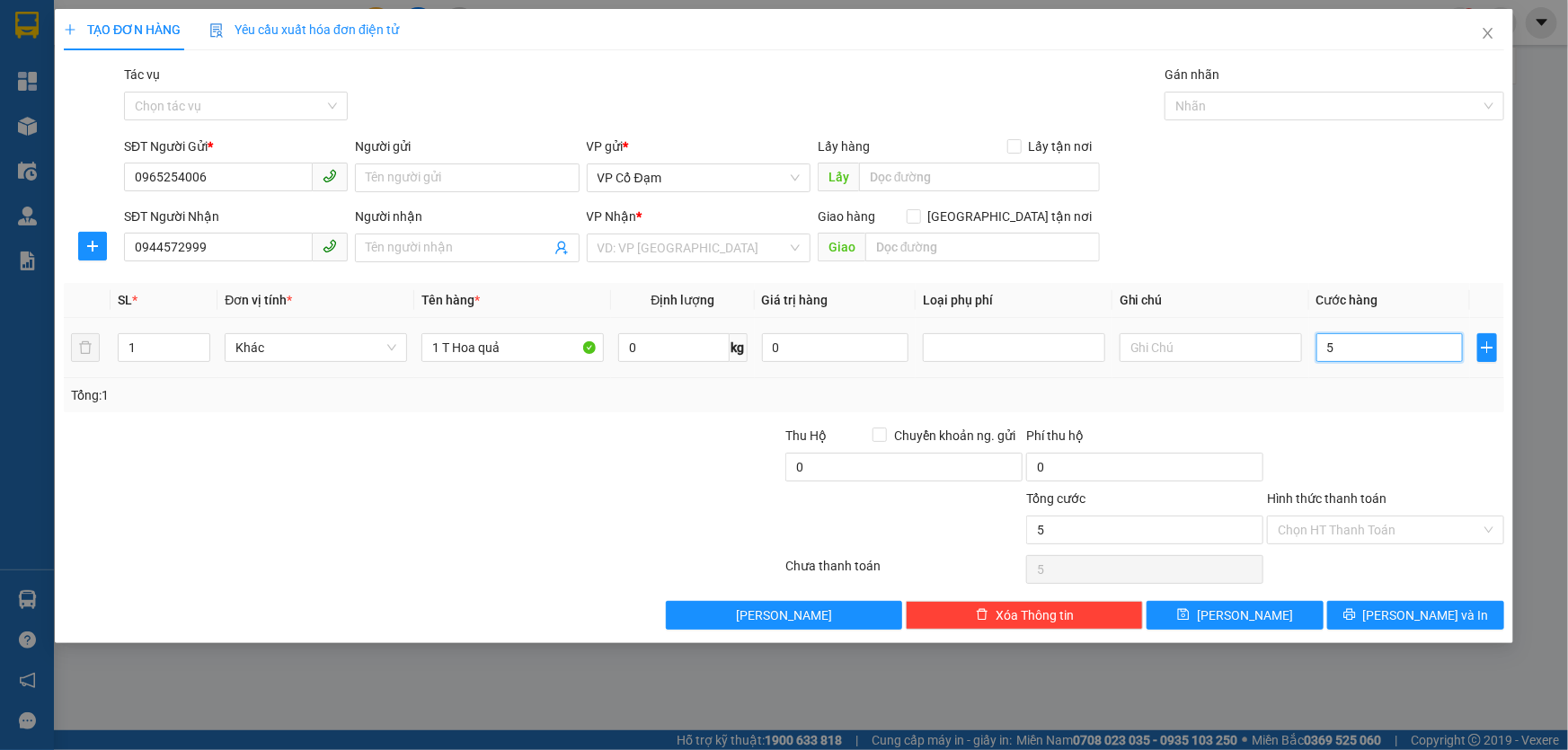
type input "50"
type input "50.000"
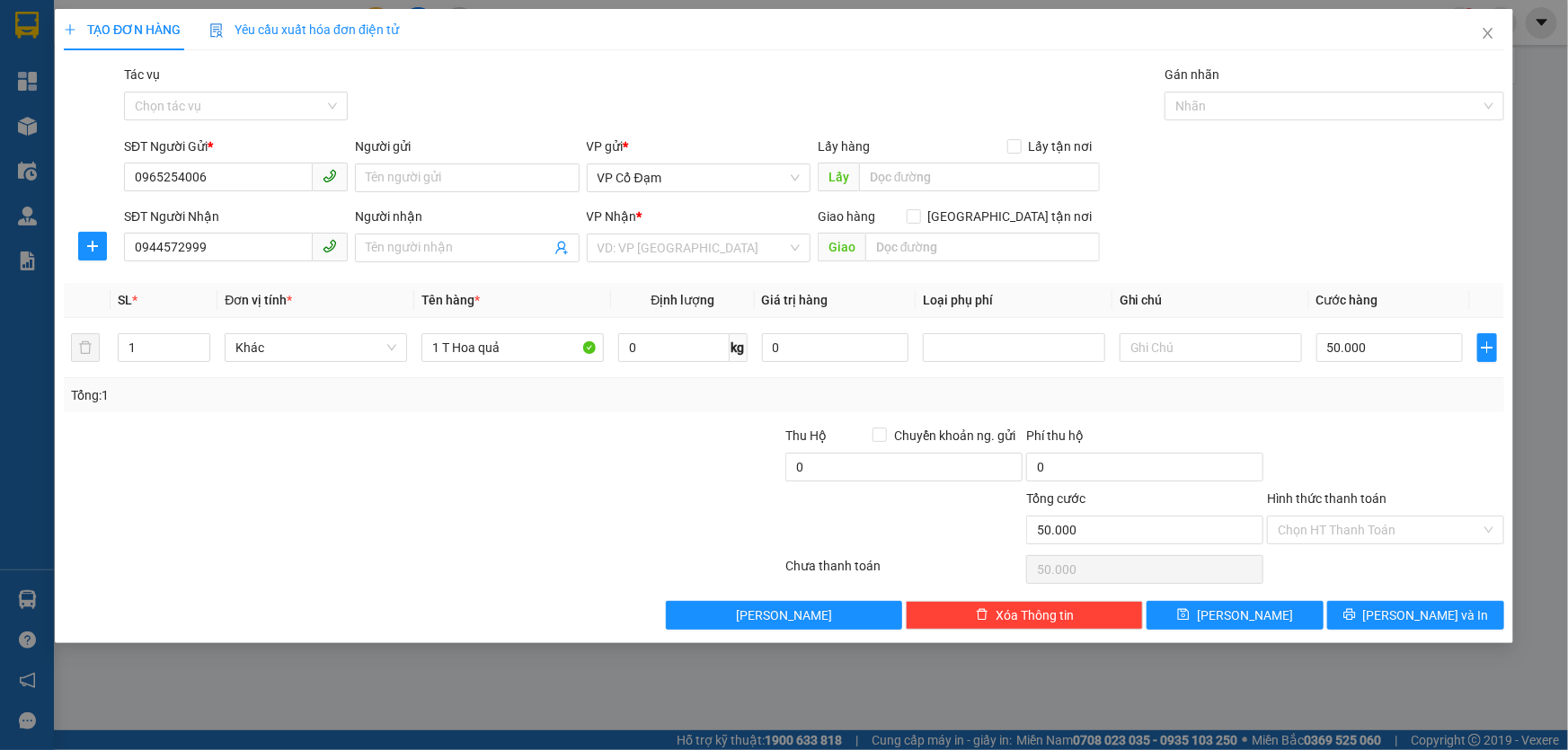
click at [1445, 231] on div "SĐT Người Nhận 0944572999 Người nhận Tên người nhận VP Nhận * VD: VP [GEOGRAPHI…" at bounding box center [814, 237] width 1388 height 63
click at [1375, 350] on input "50.000" at bounding box center [1390, 347] width 147 height 29
click at [1381, 410] on div "Tổng: 1" at bounding box center [784, 395] width 1441 height 35
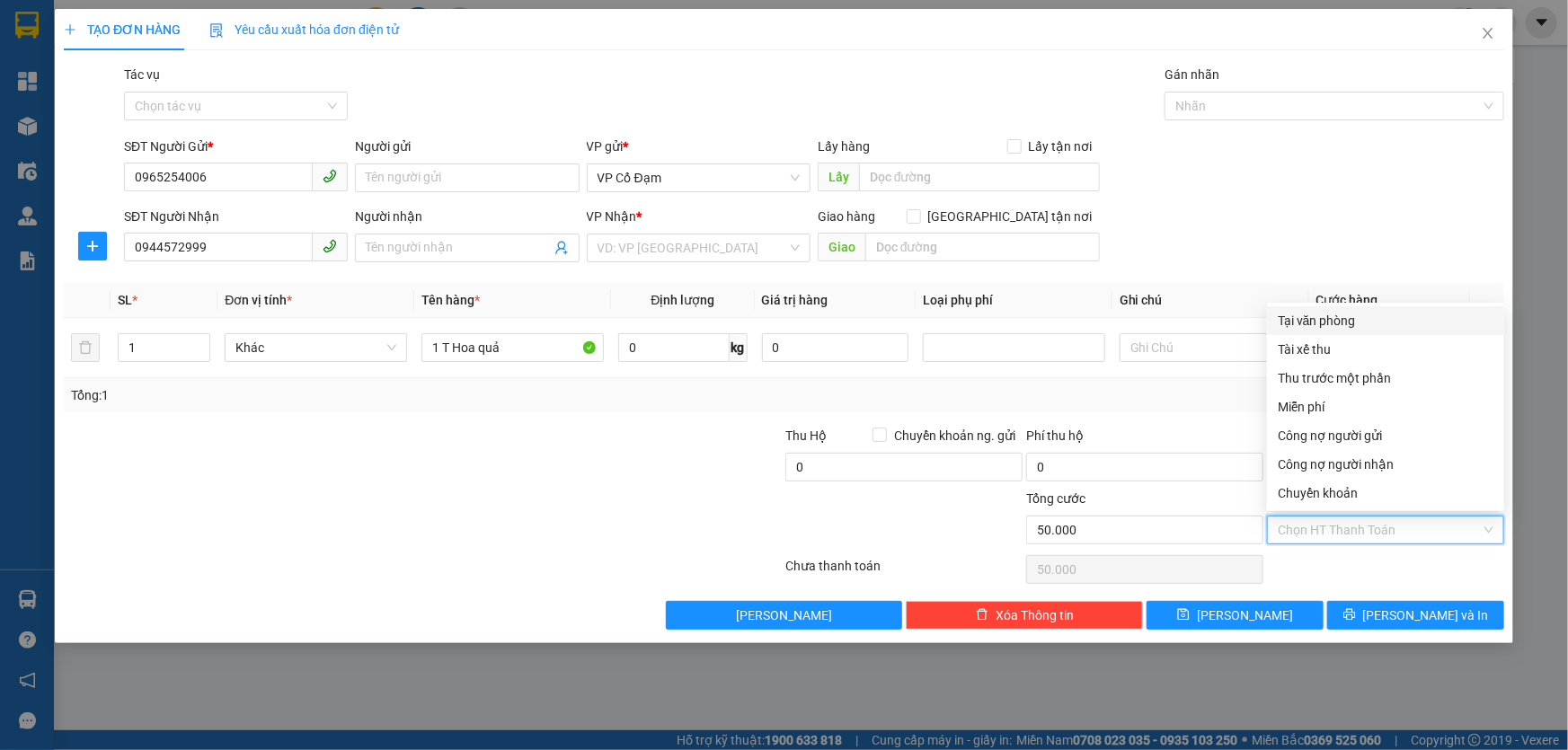
click at [1365, 527] on input "Hình thức thanh toán" at bounding box center [1378, 530] width 203 height 27
click at [1332, 350] on div "Tài xế thu" at bounding box center [1385, 349] width 216 height 20
type input "0"
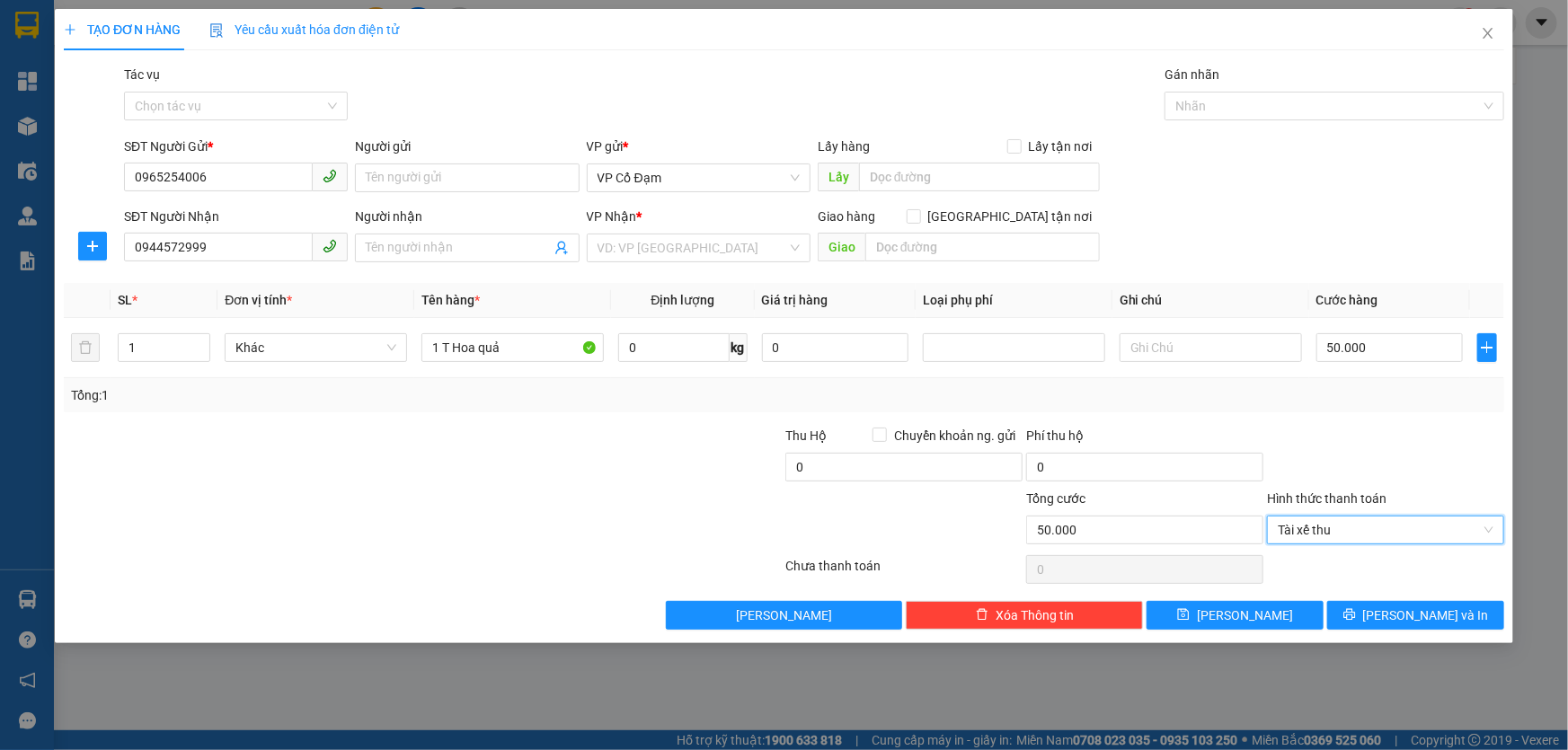
click at [1168, 399] on div "Tổng: 1" at bounding box center [784, 395] width 1426 height 20
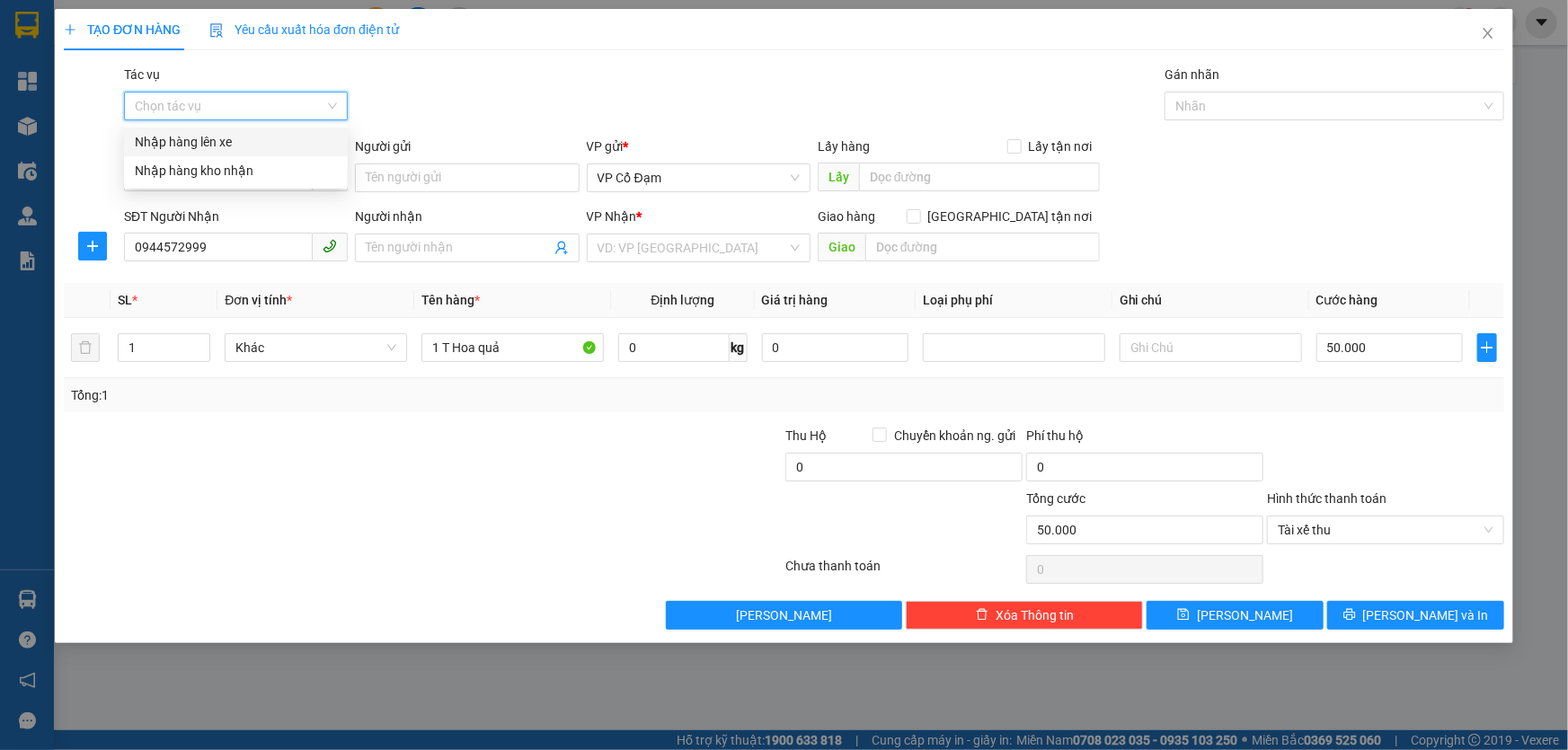
click at [226, 106] on input "Tác vụ" at bounding box center [229, 106] width 190 height 27
click at [215, 168] on div "Nhập hàng kho nhận" at bounding box center [235, 170] width 202 height 20
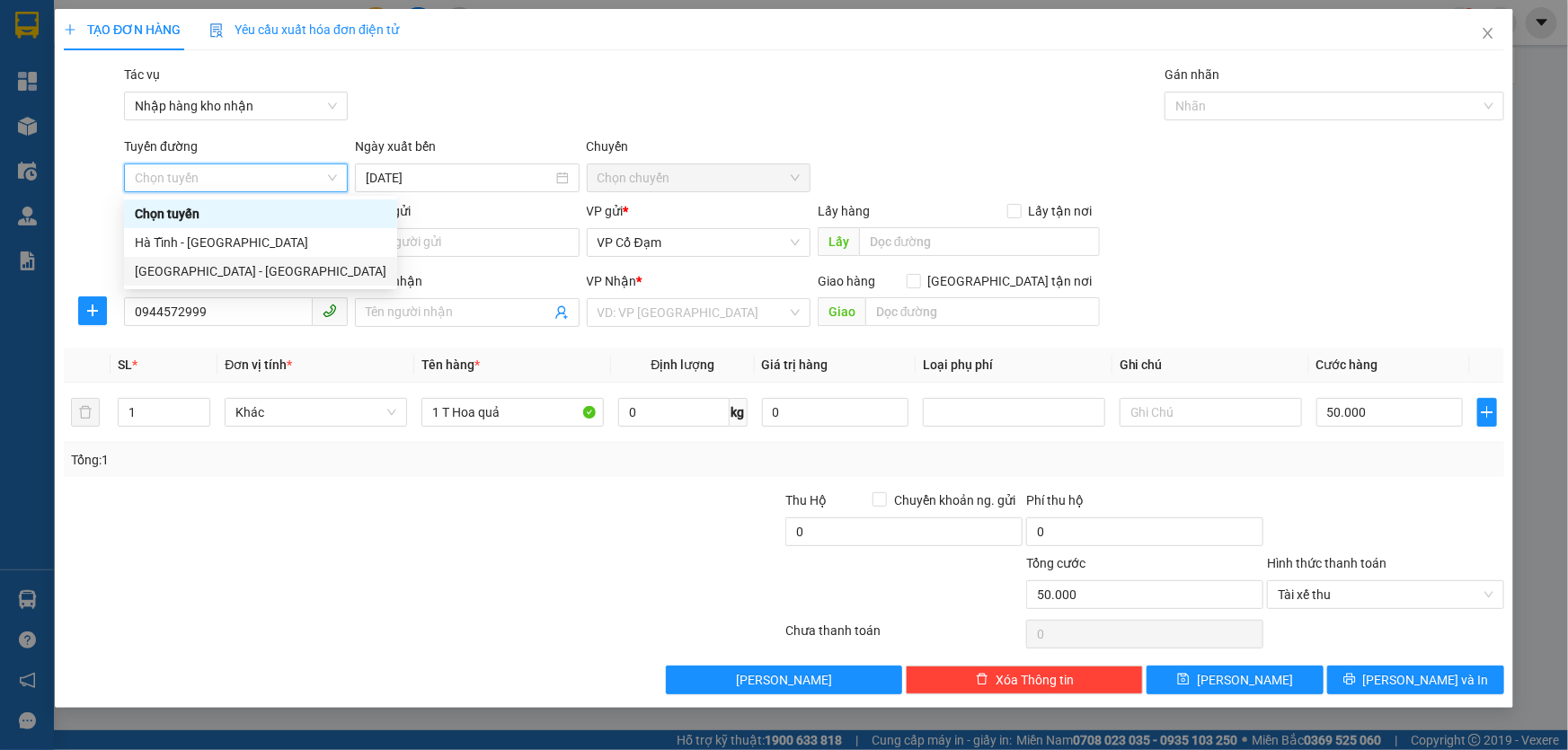
click at [235, 269] on div "[GEOGRAPHIC_DATA] - [GEOGRAPHIC_DATA]" at bounding box center [260, 271] width 251 height 20
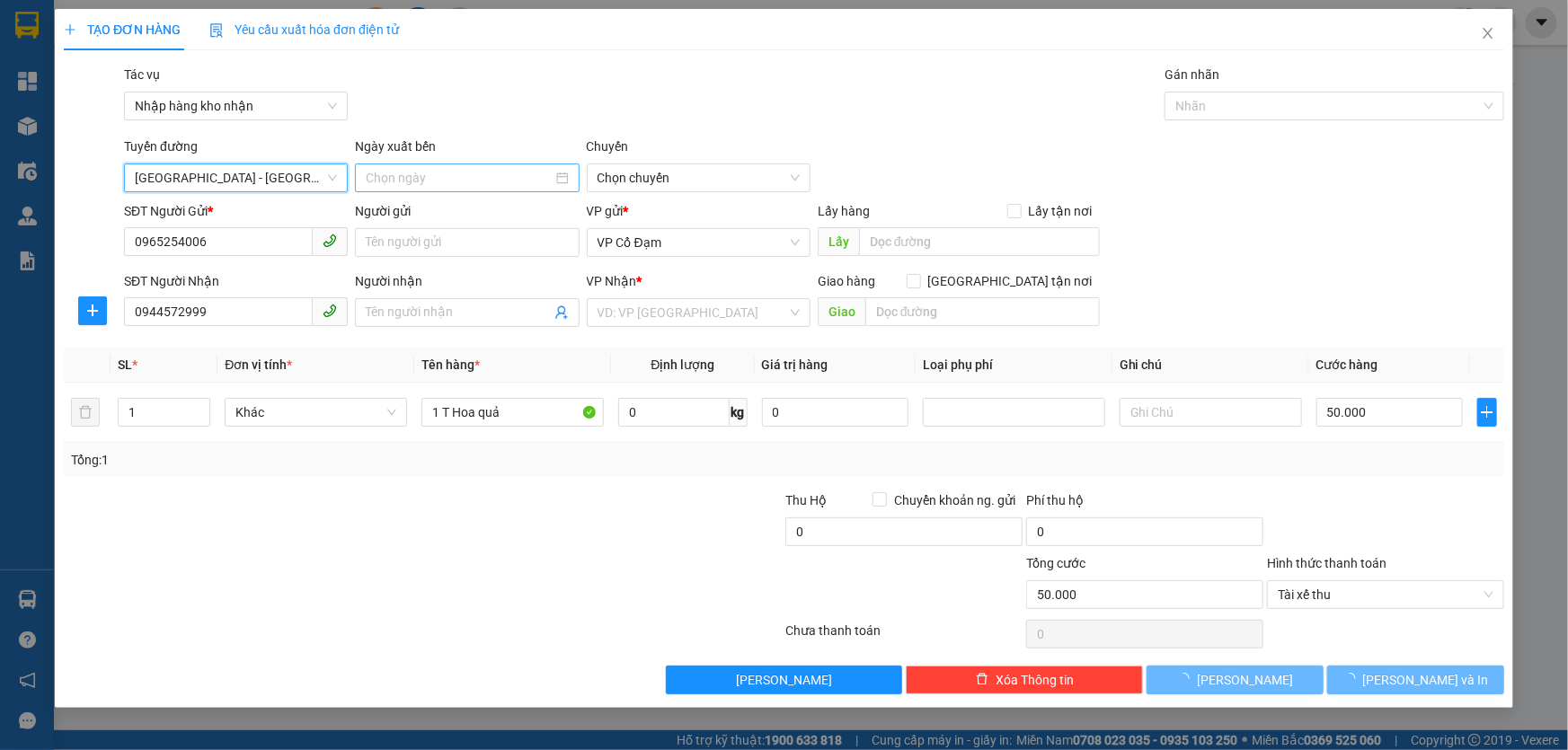
type input "[DATE]"
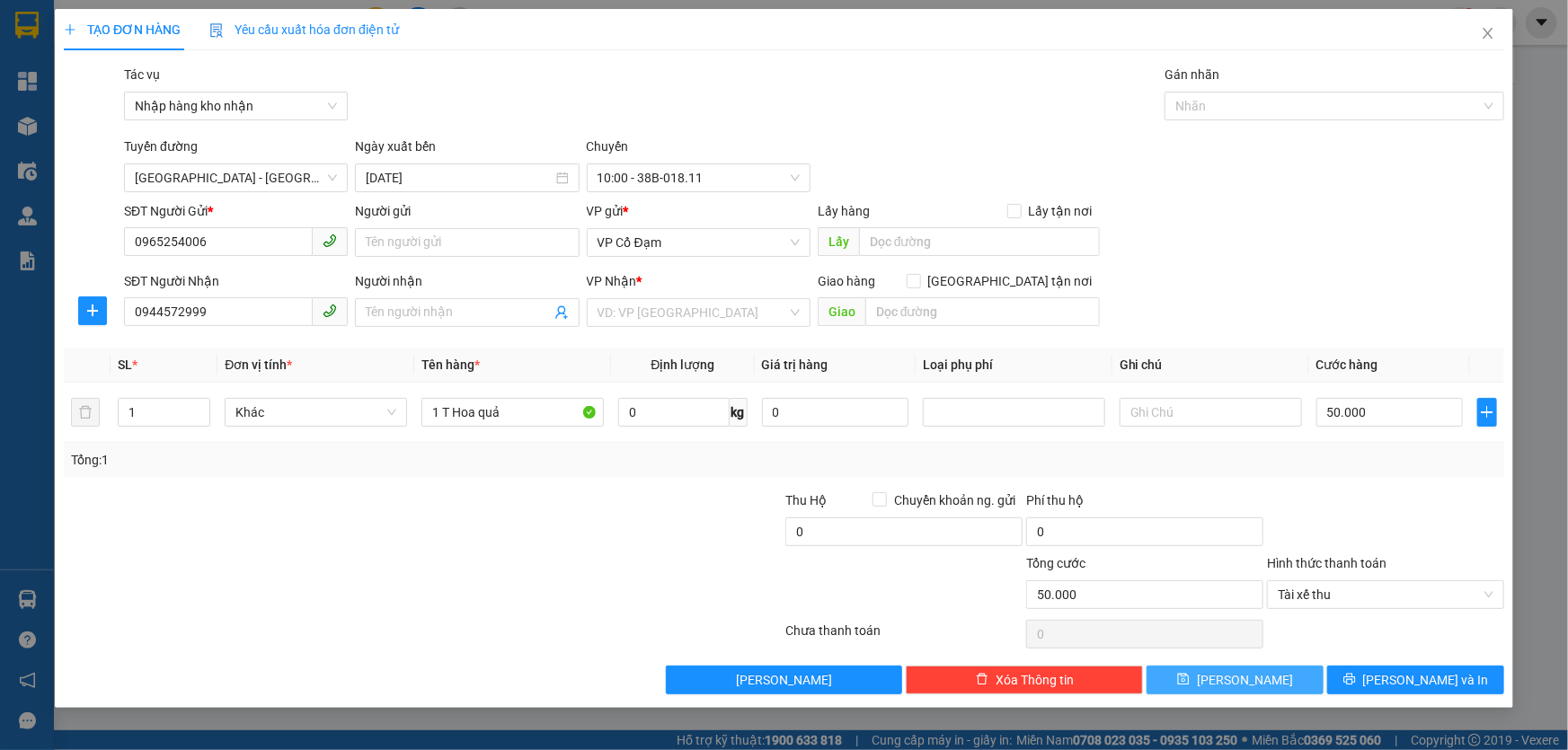
click at [1267, 683] on button "[PERSON_NAME]" at bounding box center [1234, 680] width 177 height 29
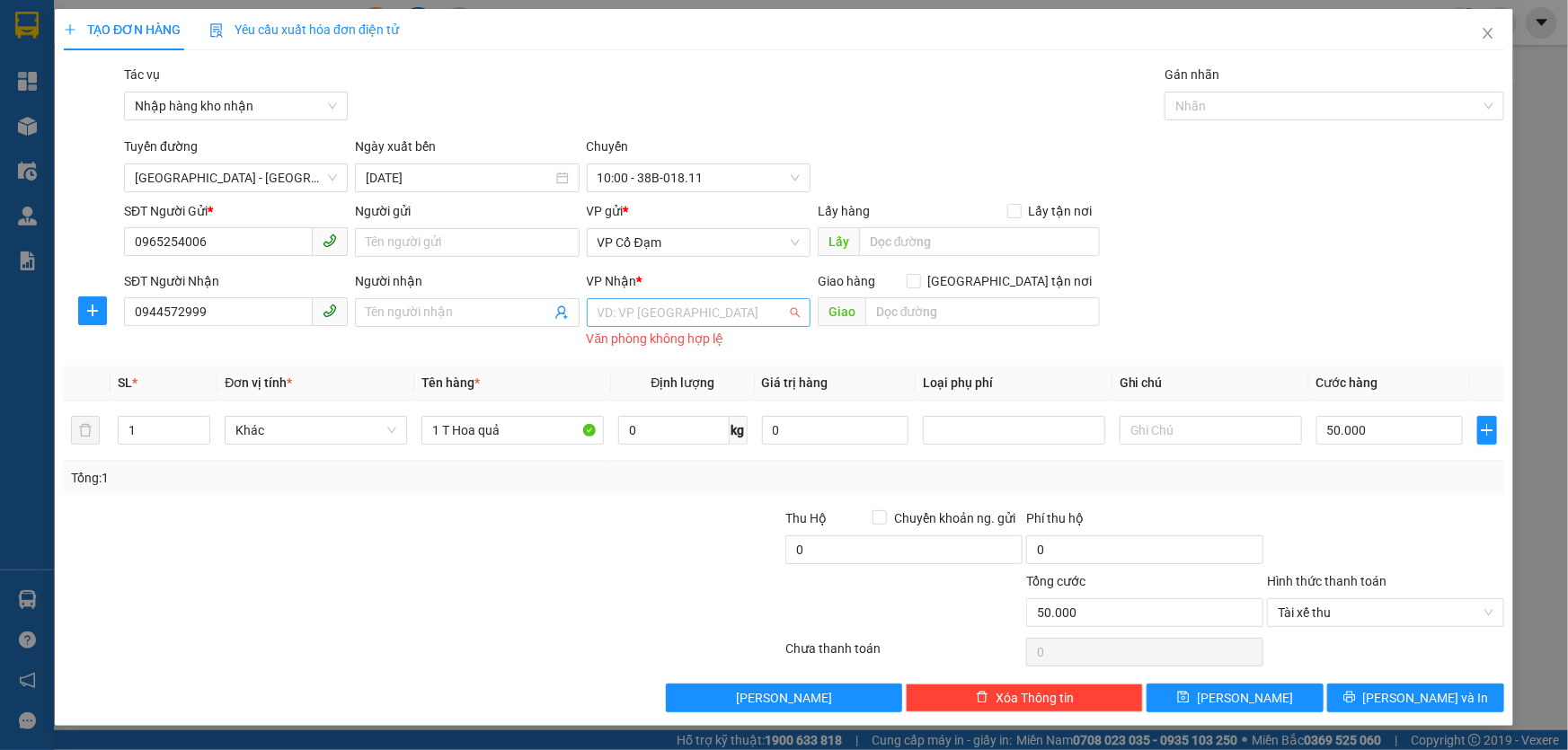
click at [675, 315] on input "search" at bounding box center [691, 312] width 190 height 27
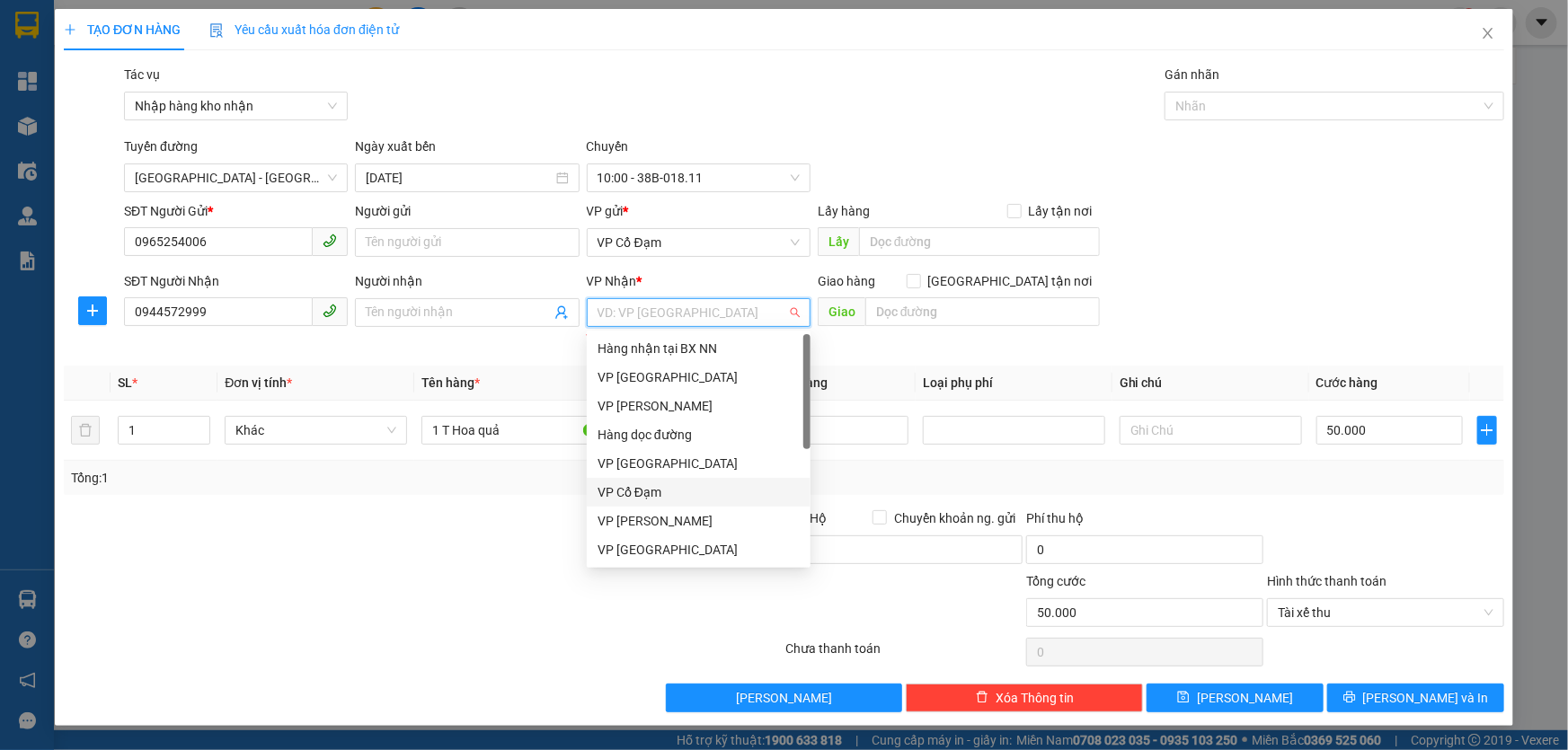
click at [663, 492] on div "VP Cổ Đạm" at bounding box center [698, 491] width 202 height 20
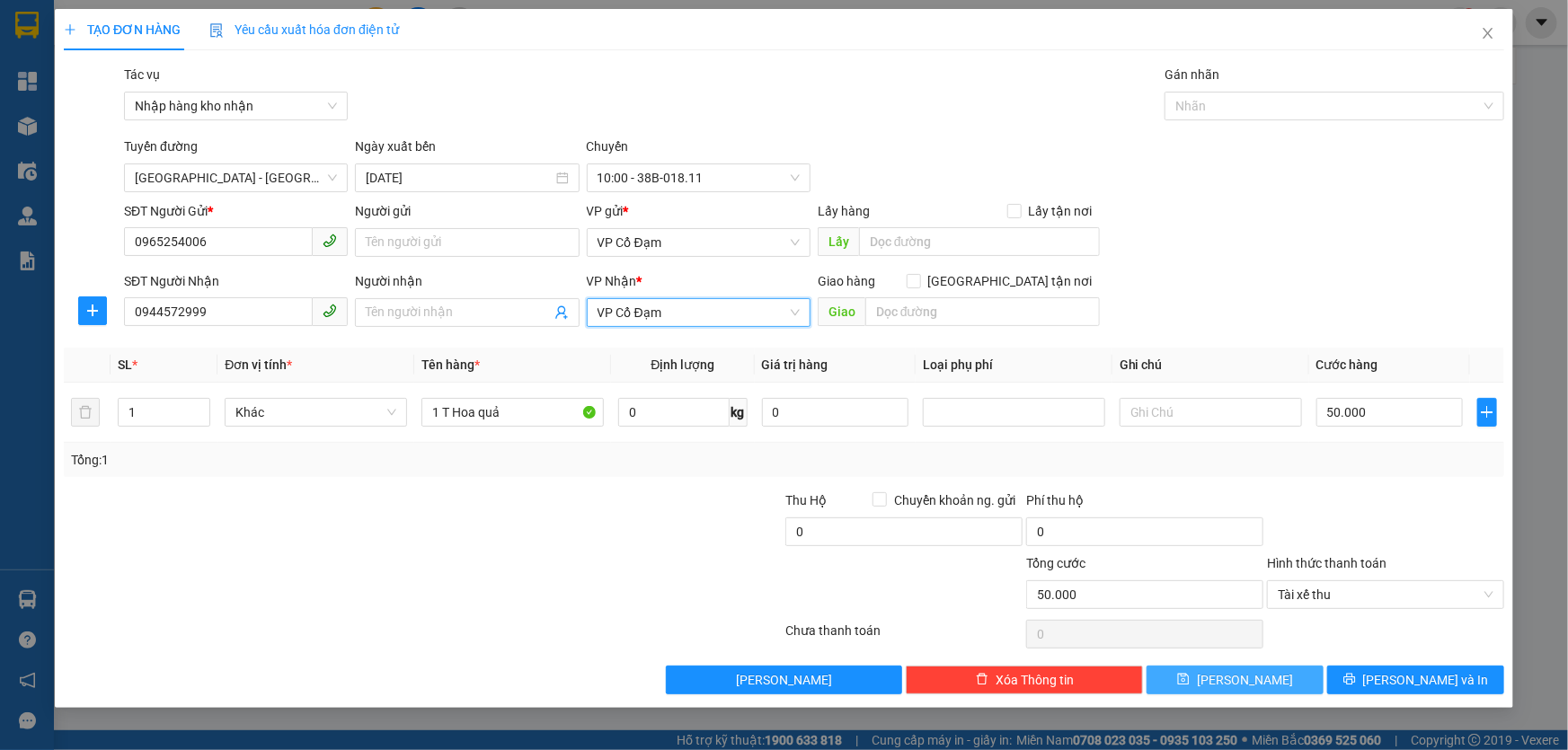
click at [1244, 683] on span "[PERSON_NAME]" at bounding box center [1245, 679] width 96 height 20
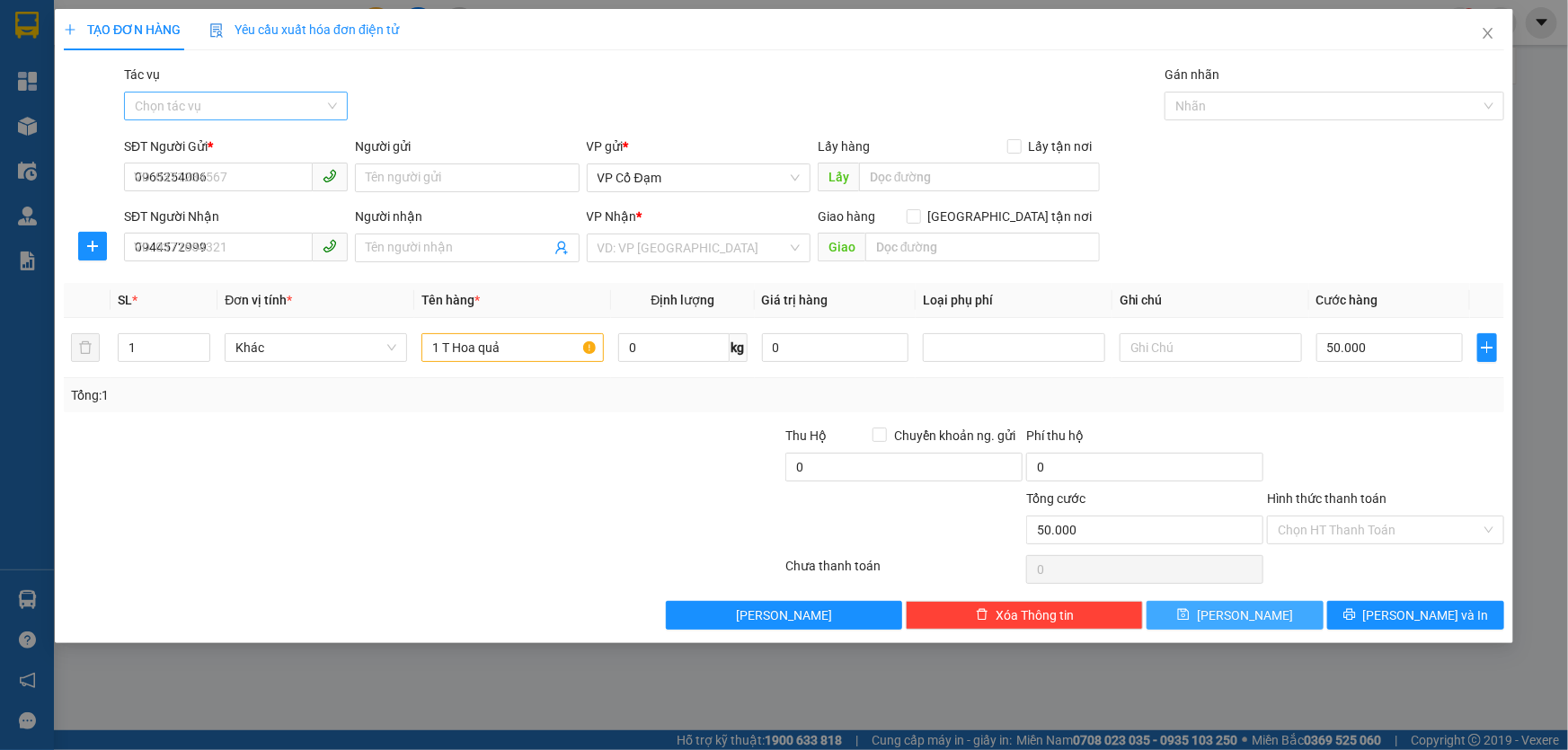
type input "0"
click at [1490, 34] on icon "close" at bounding box center [1488, 33] width 14 height 14
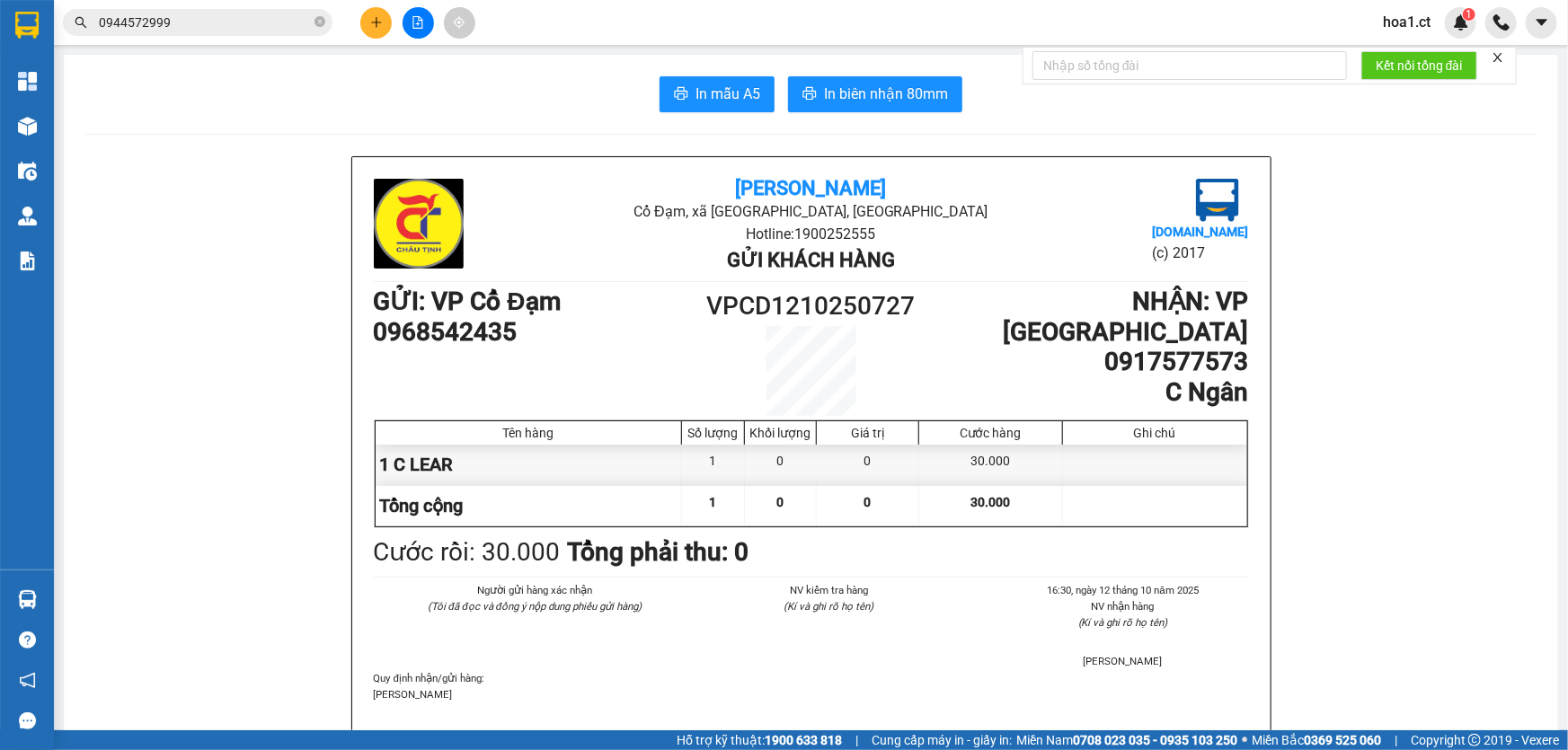
click at [186, 25] on input "0944572999" at bounding box center [205, 21] width 212 height 20
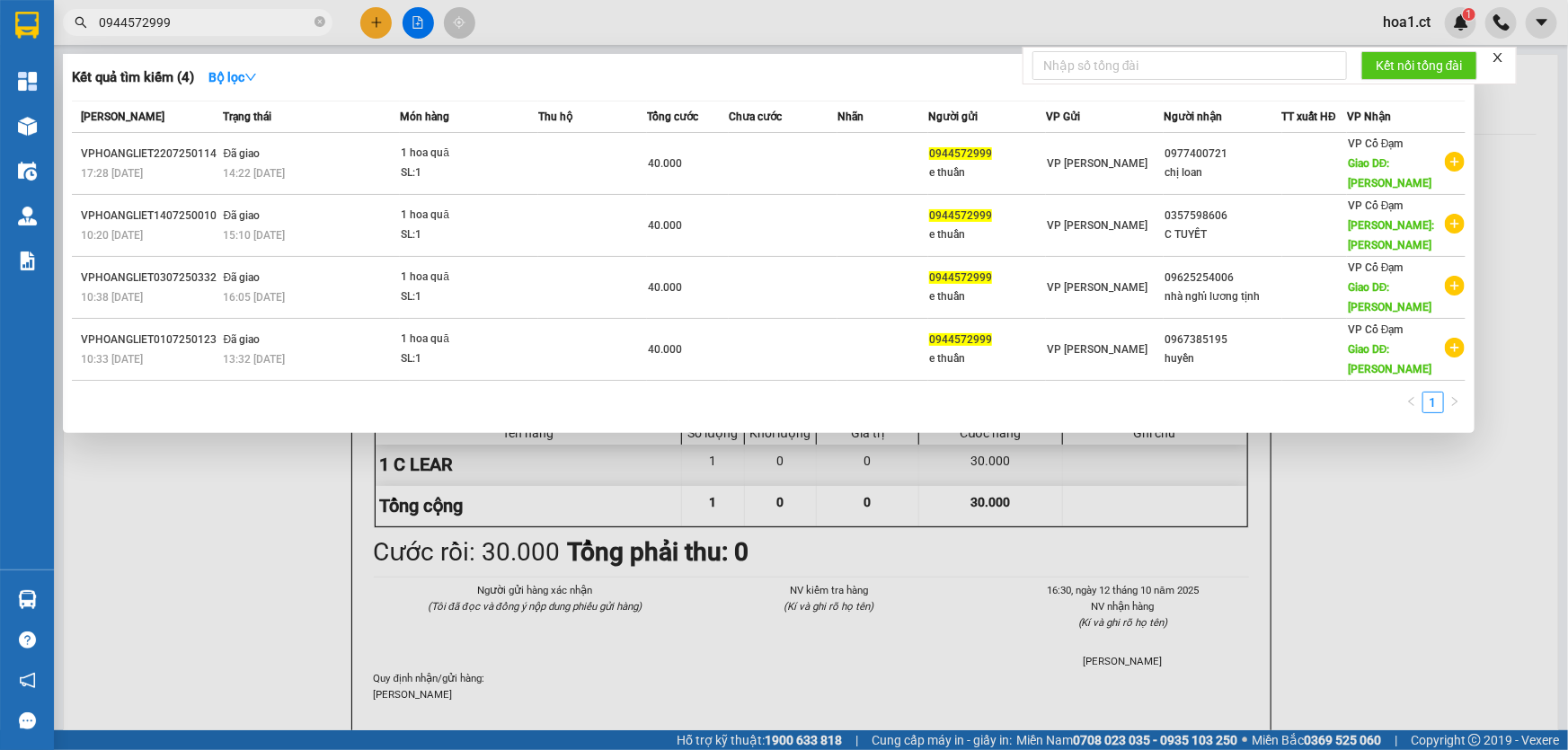
click at [218, 19] on input "0944572999" at bounding box center [205, 21] width 212 height 20
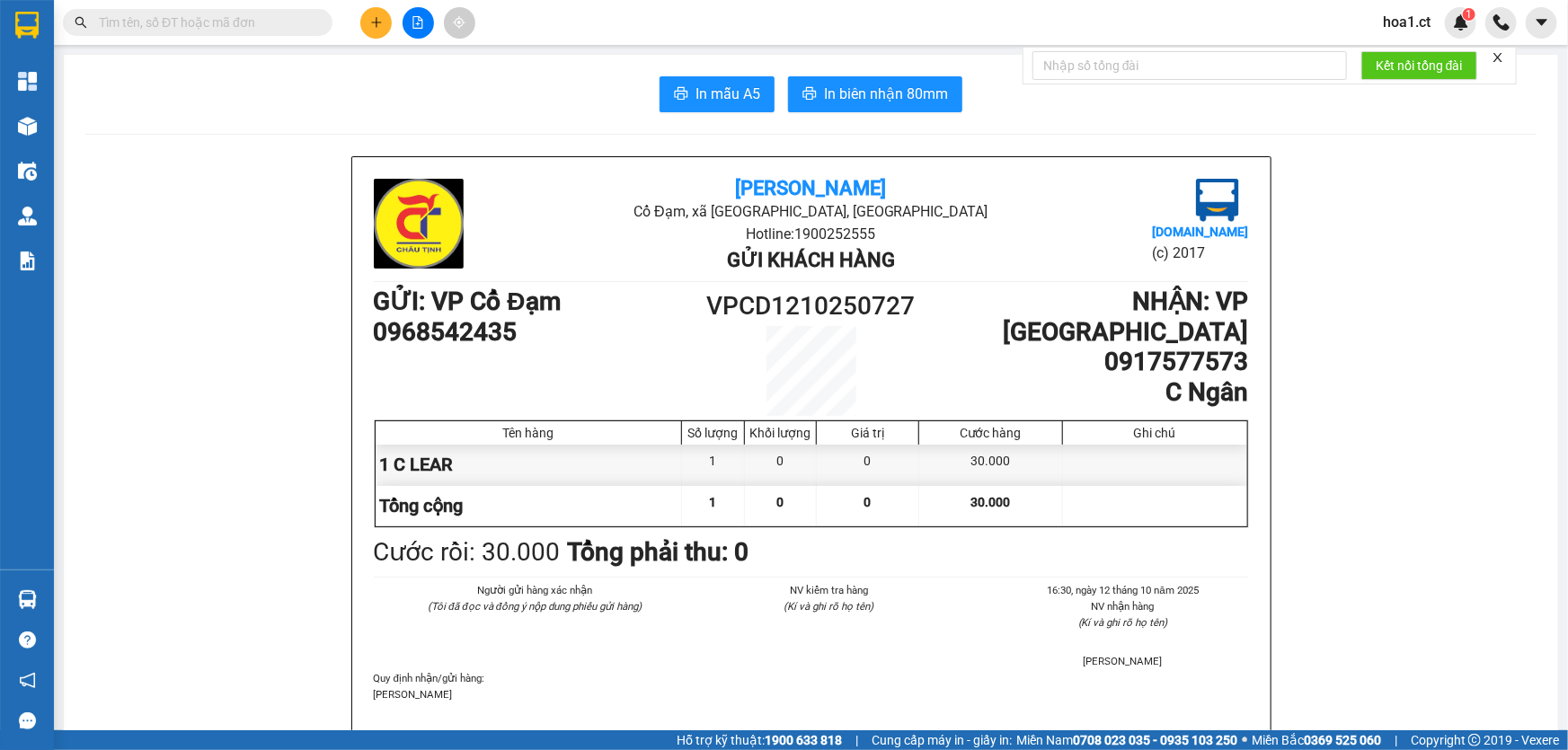
click at [203, 11] on span at bounding box center [197, 22] width 269 height 27
click at [202, 18] on input "text" at bounding box center [205, 21] width 212 height 20
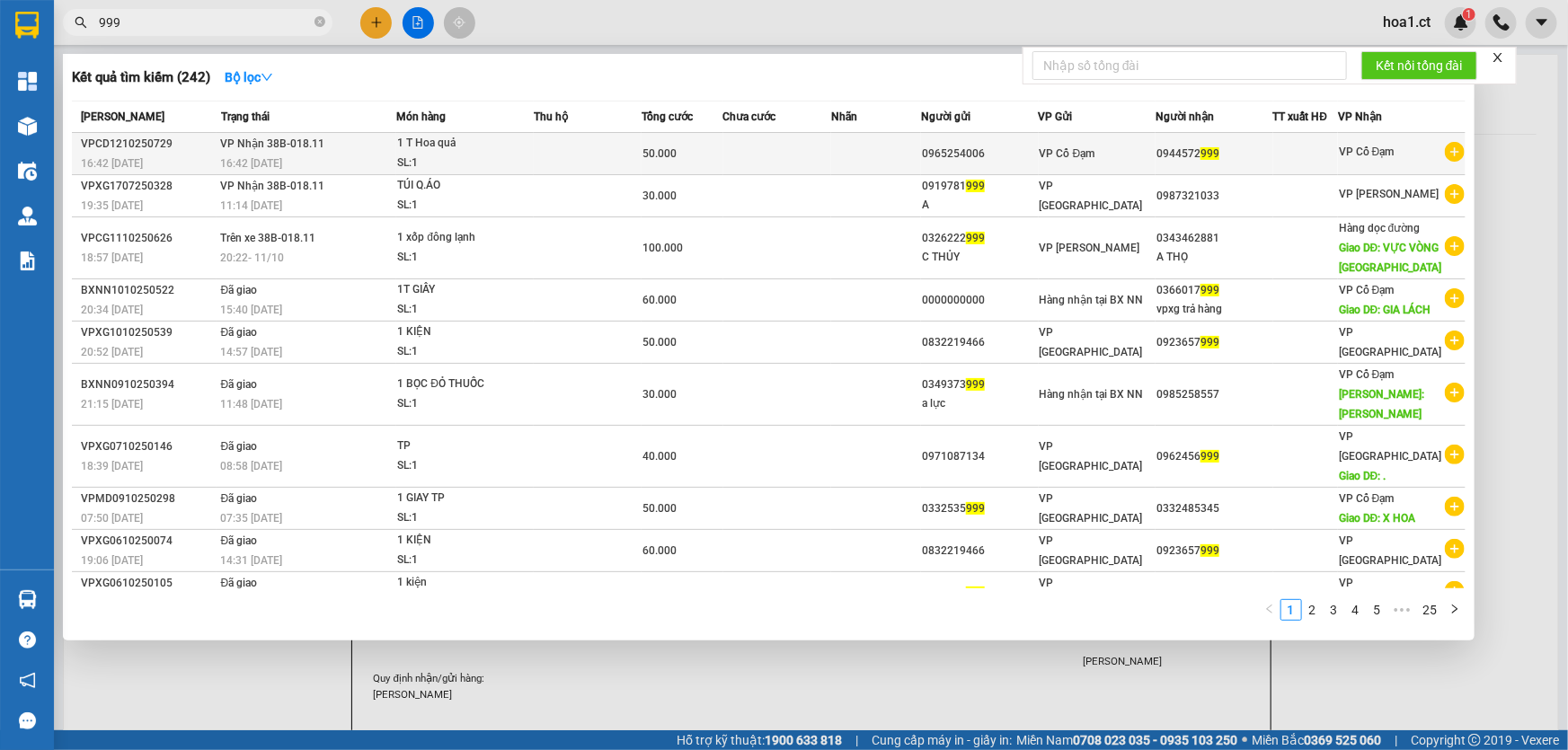
type input "999"
click at [349, 156] on div "16:42 [DATE]" at bounding box center [309, 163] width 176 height 20
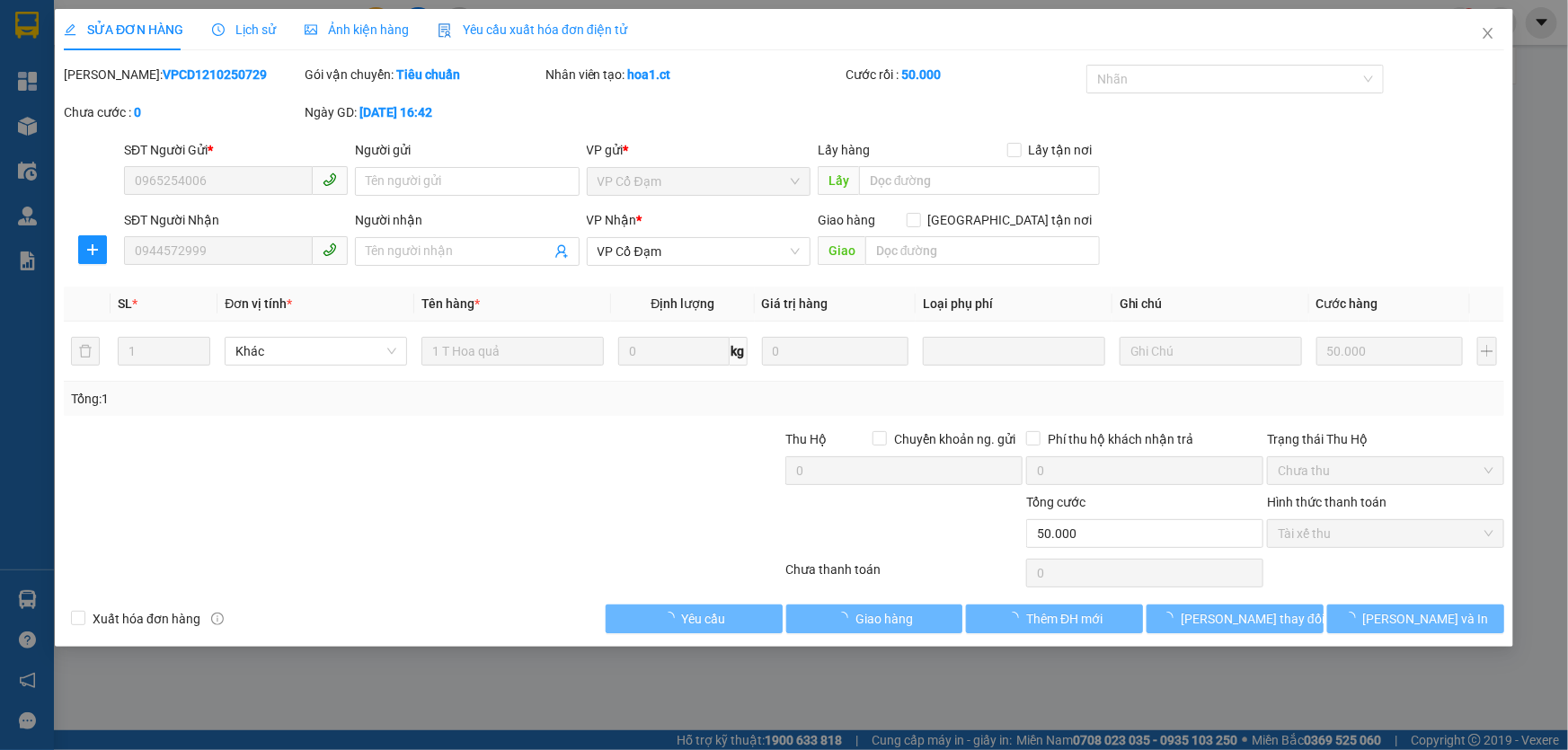
type input "0965254006"
type input "0944572999"
type input "0"
type input "50.000"
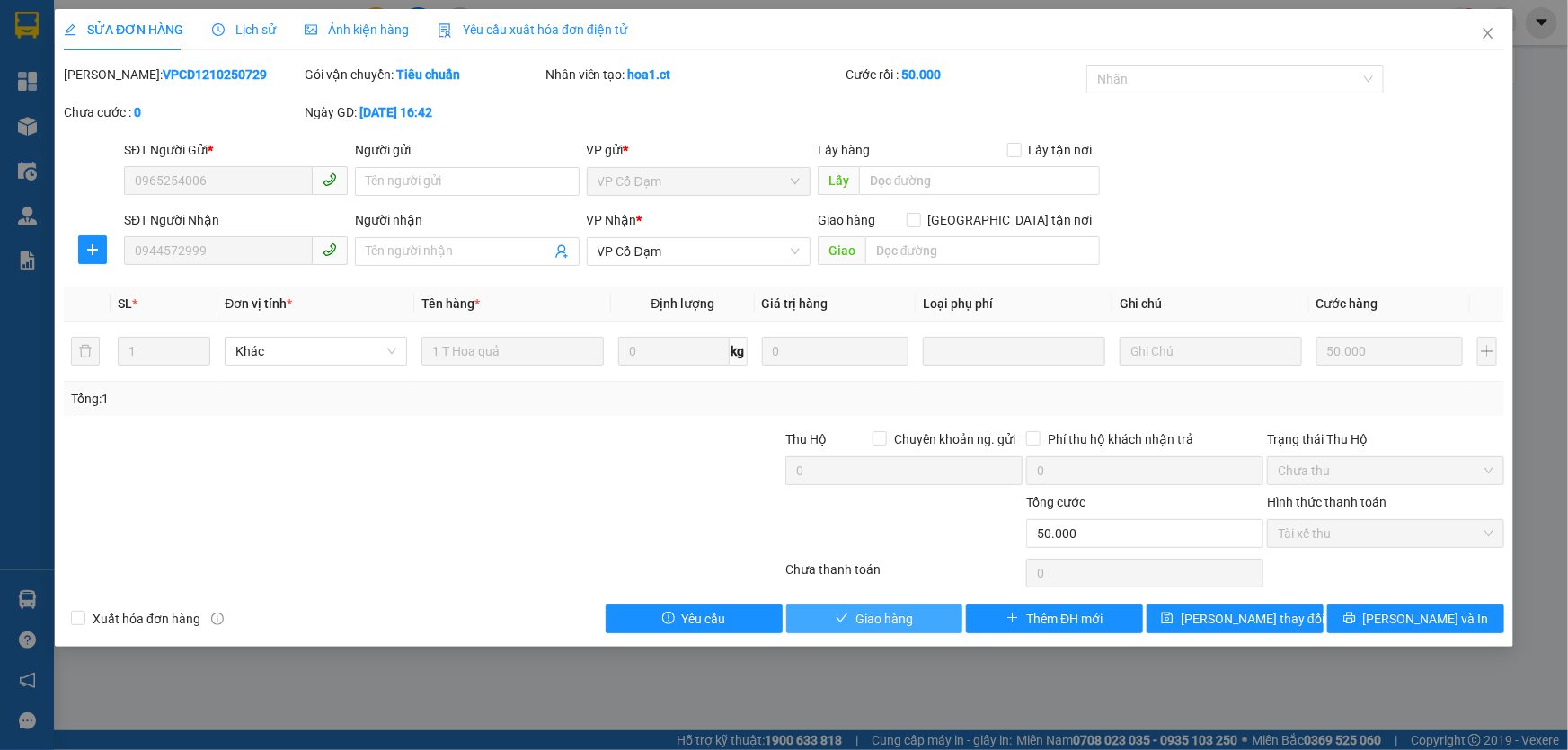
click at [861, 613] on span "Giao hàng" at bounding box center [884, 618] width 58 height 20
